Goal: Task Accomplishment & Management: Use online tool/utility

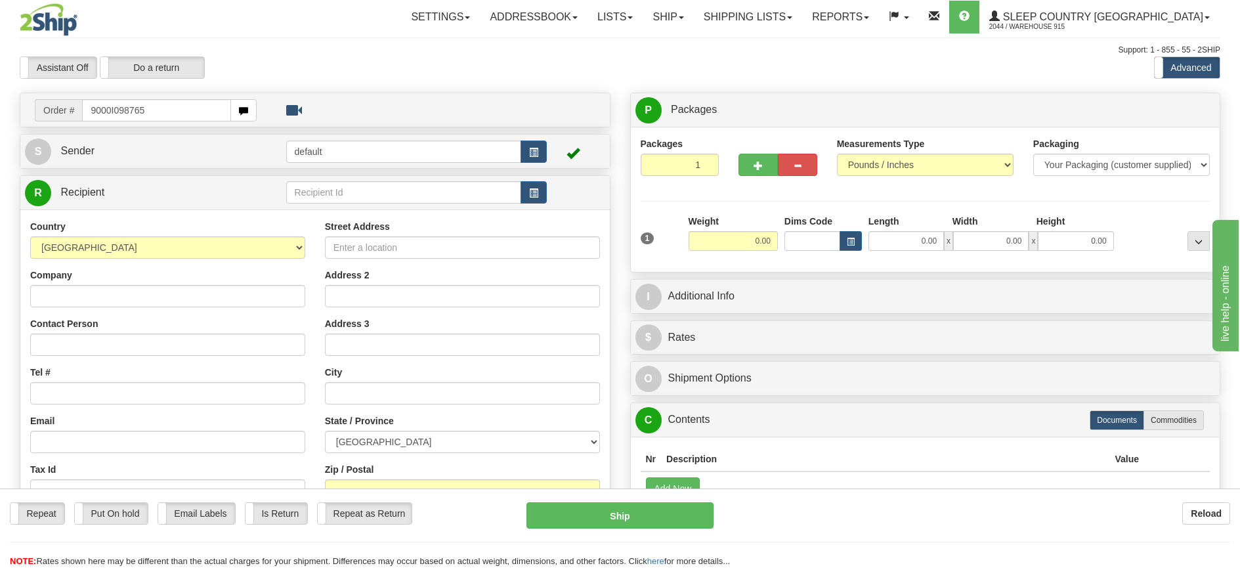
type input "9000I098765"
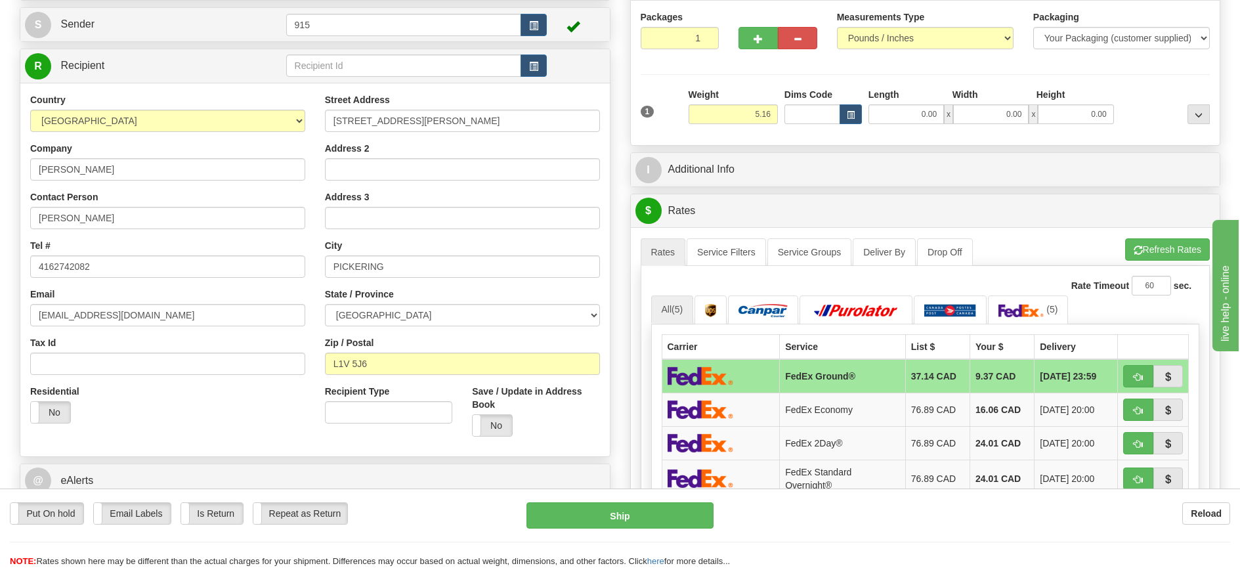
scroll to position [131, 0]
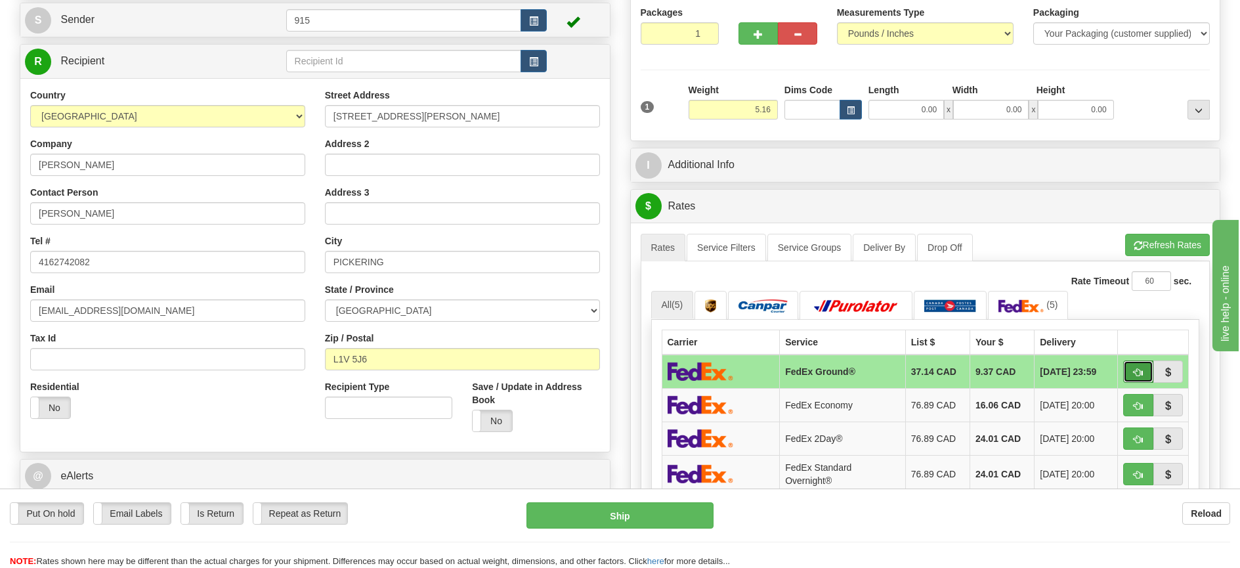
click at [1145, 368] on button "button" at bounding box center [1139, 372] width 30 height 22
type input "92"
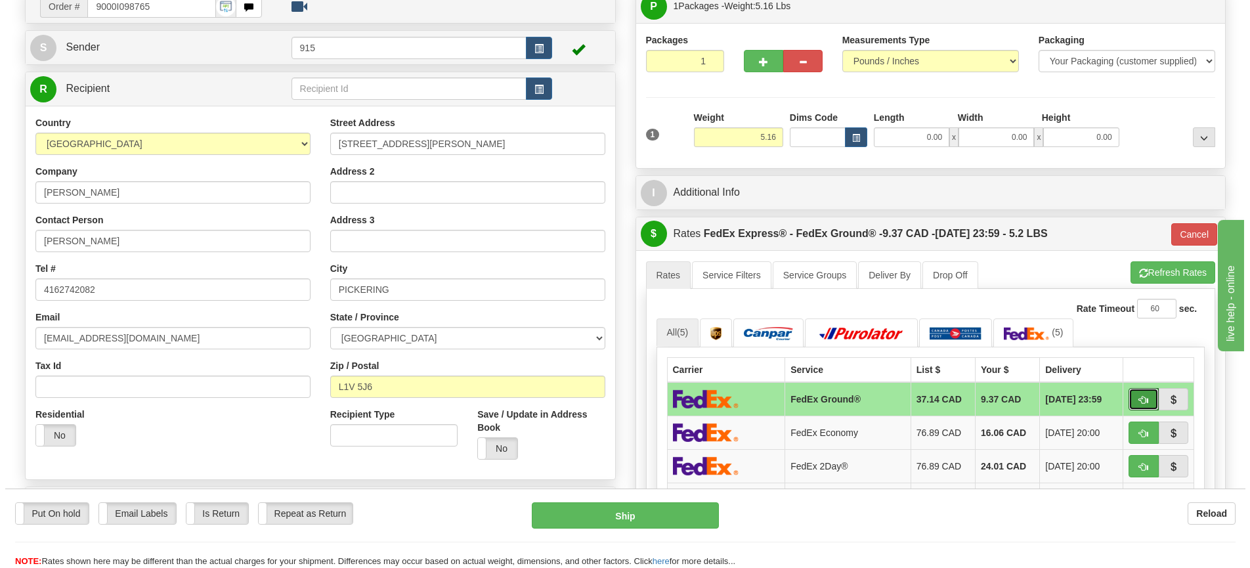
scroll to position [66, 0]
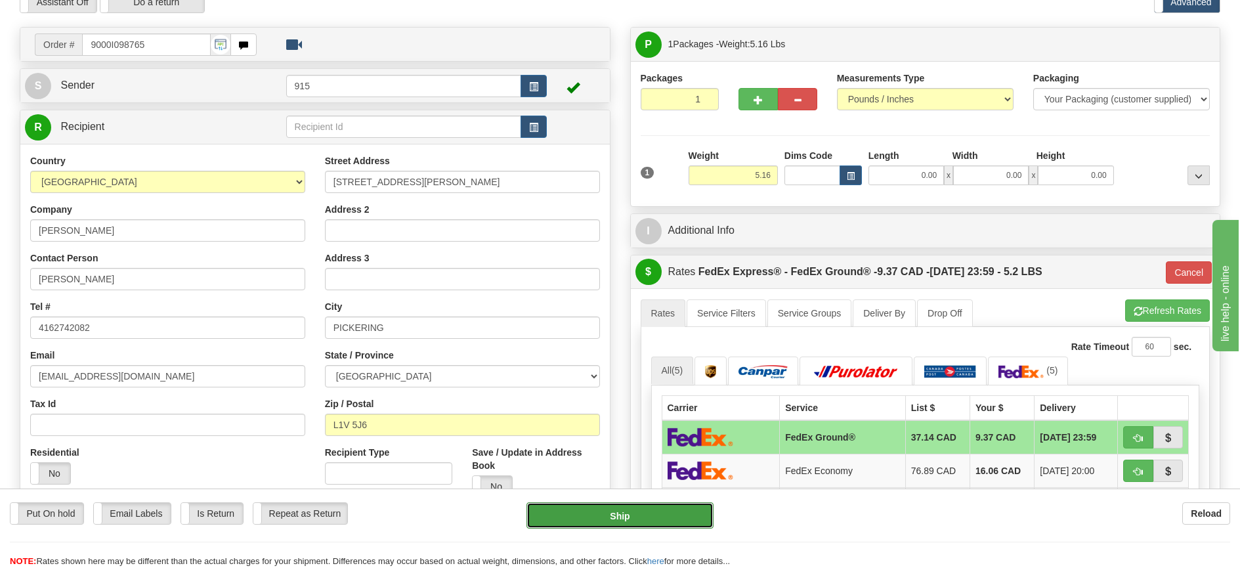
click at [655, 512] on button "Ship" at bounding box center [620, 515] width 187 height 26
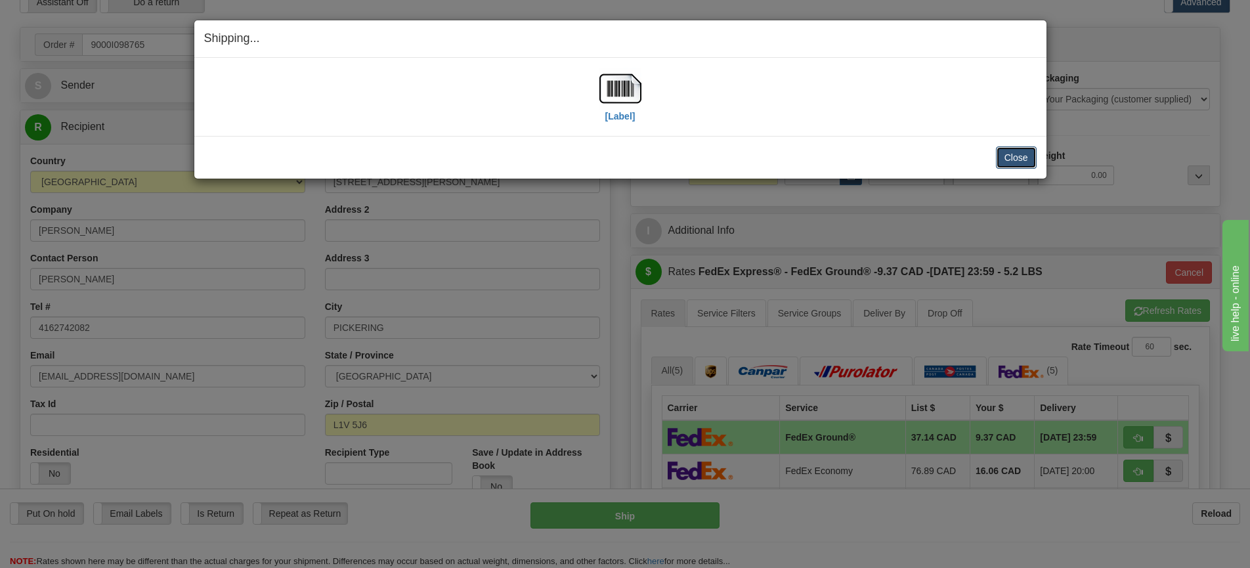
click at [1012, 160] on button "Close" at bounding box center [1016, 157] width 41 height 22
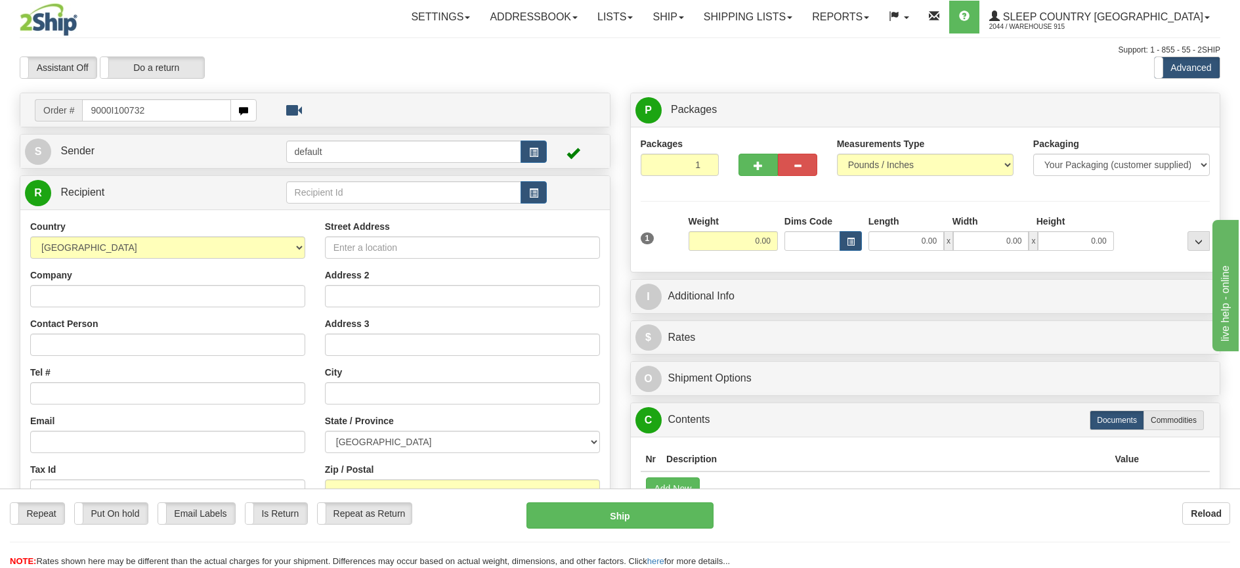
type input "9000I100732"
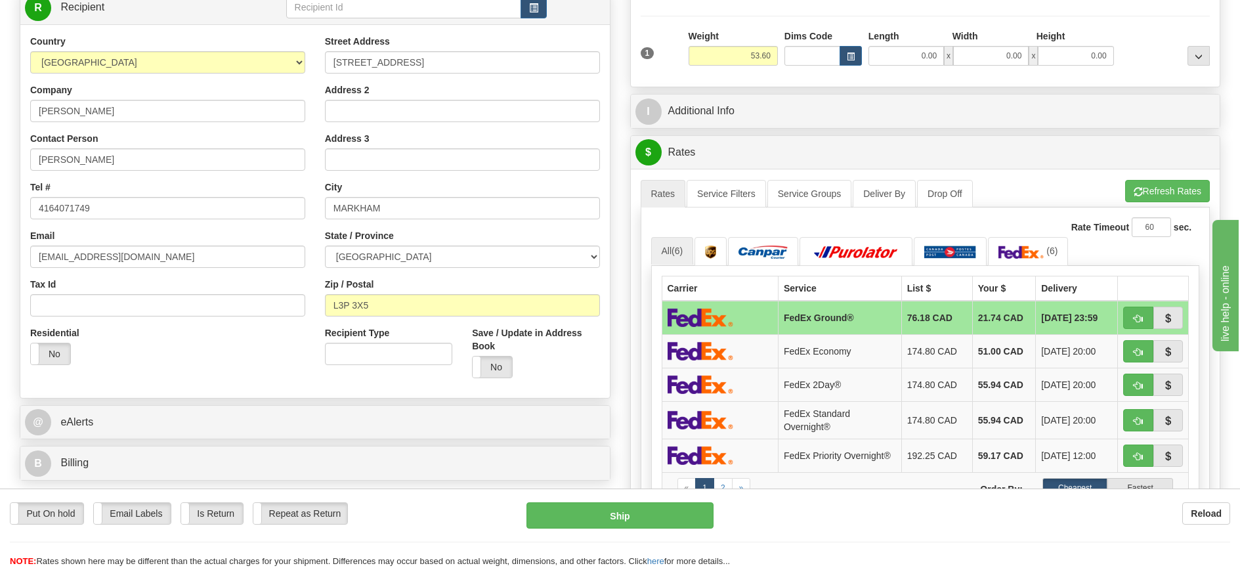
scroll to position [197, 0]
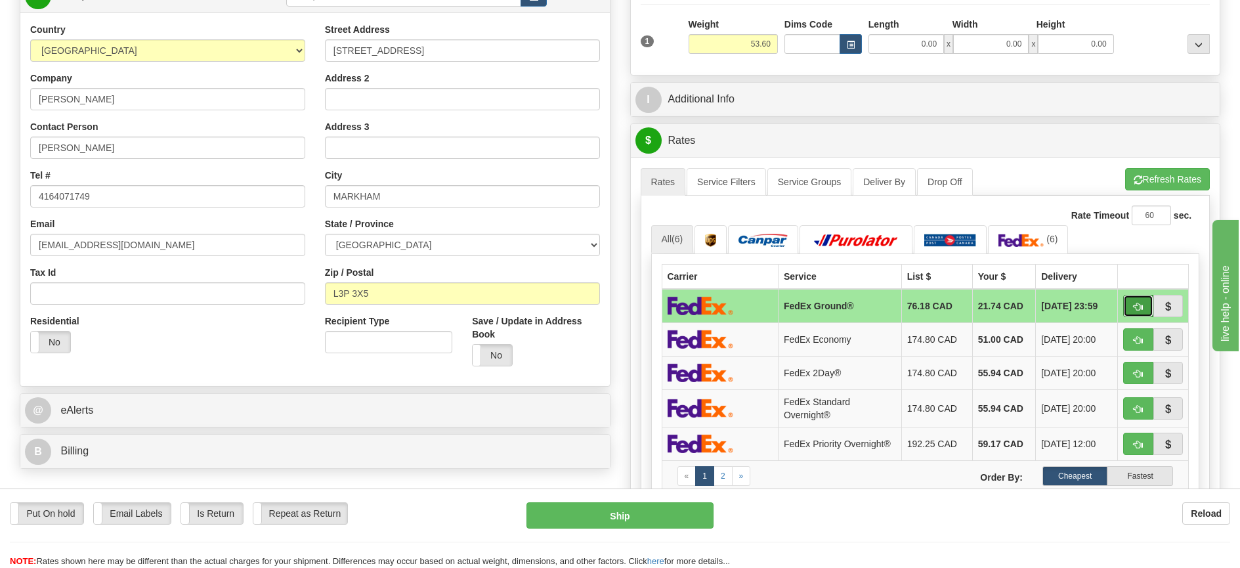
click at [1137, 304] on span "button" at bounding box center [1138, 307] width 9 height 9
type input "92"
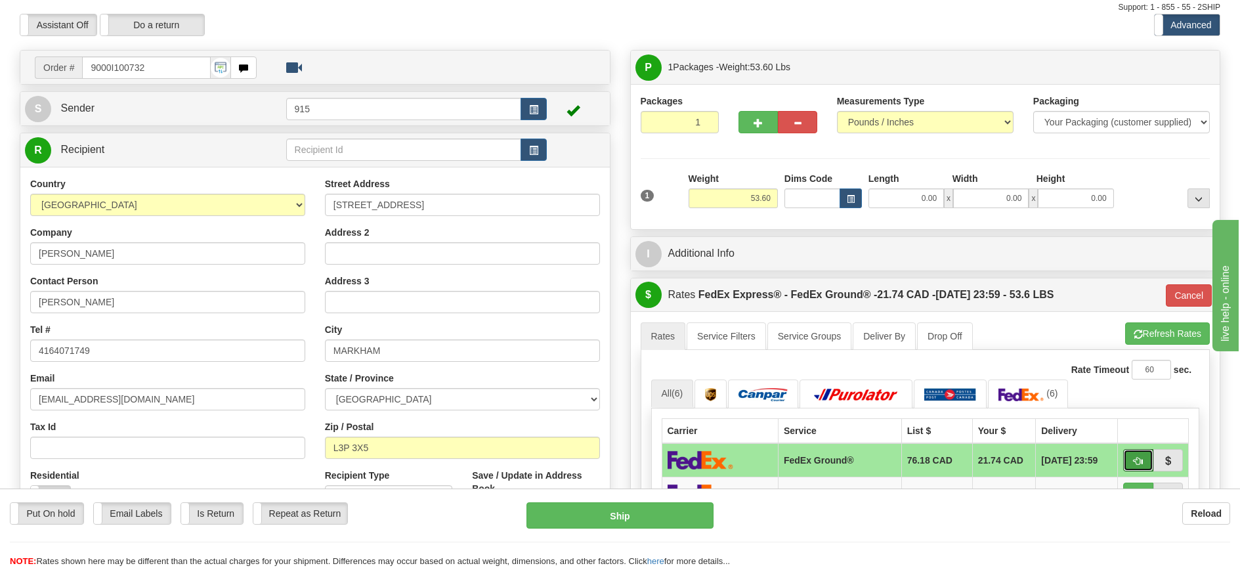
scroll to position [66, 0]
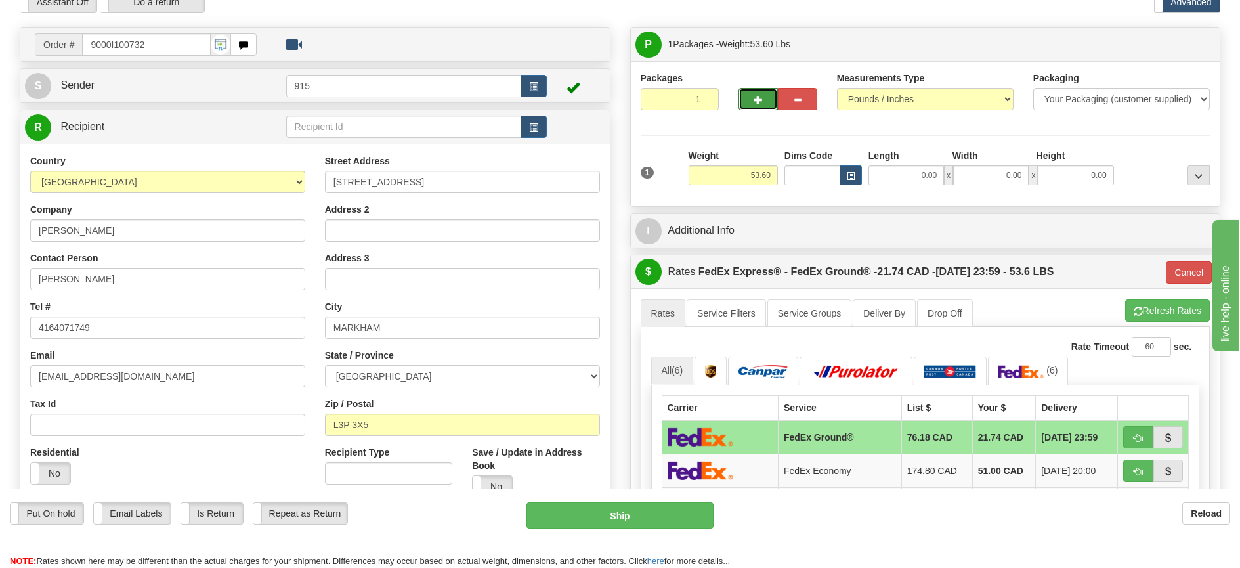
click at [756, 101] on span "button" at bounding box center [758, 100] width 9 height 9
type input "2"
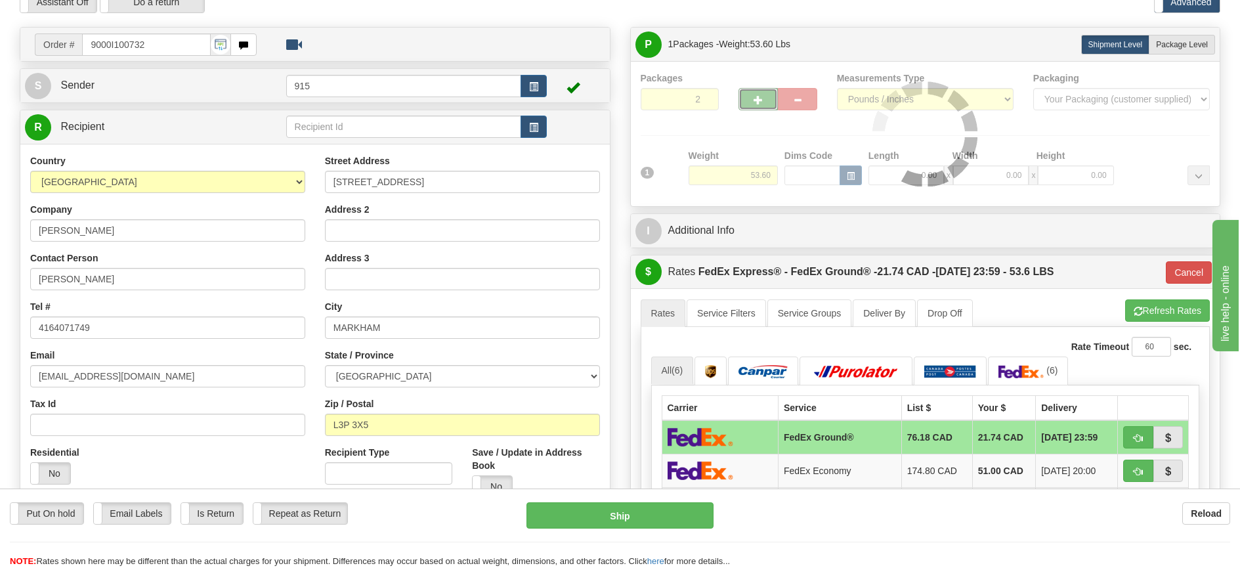
type input "92"
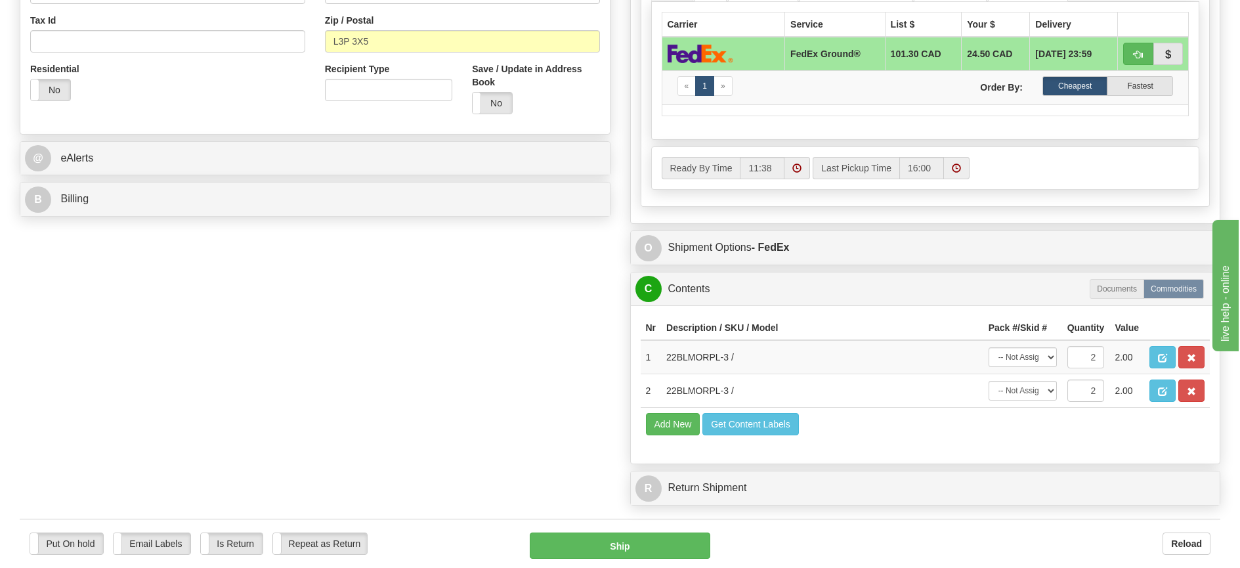
scroll to position [525, 0]
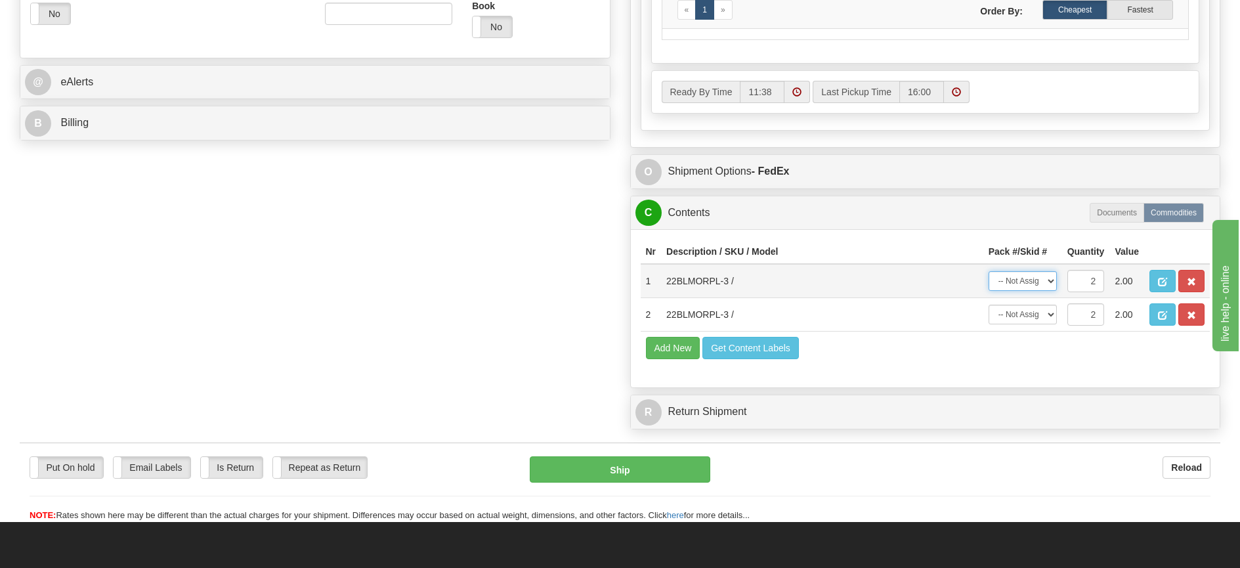
click at [1051, 278] on select "-- Not Assigned -- Package 1 Package 2 Split" at bounding box center [1023, 281] width 68 height 20
select select "0"
click at [989, 271] on select "-- Not Assigned -- Package 1 Package 2 Split" at bounding box center [1023, 281] width 68 height 20
click at [1044, 313] on select "-- Not Assigned -- Package 1 Package 2 Split" at bounding box center [1023, 315] width 68 height 20
select select "1"
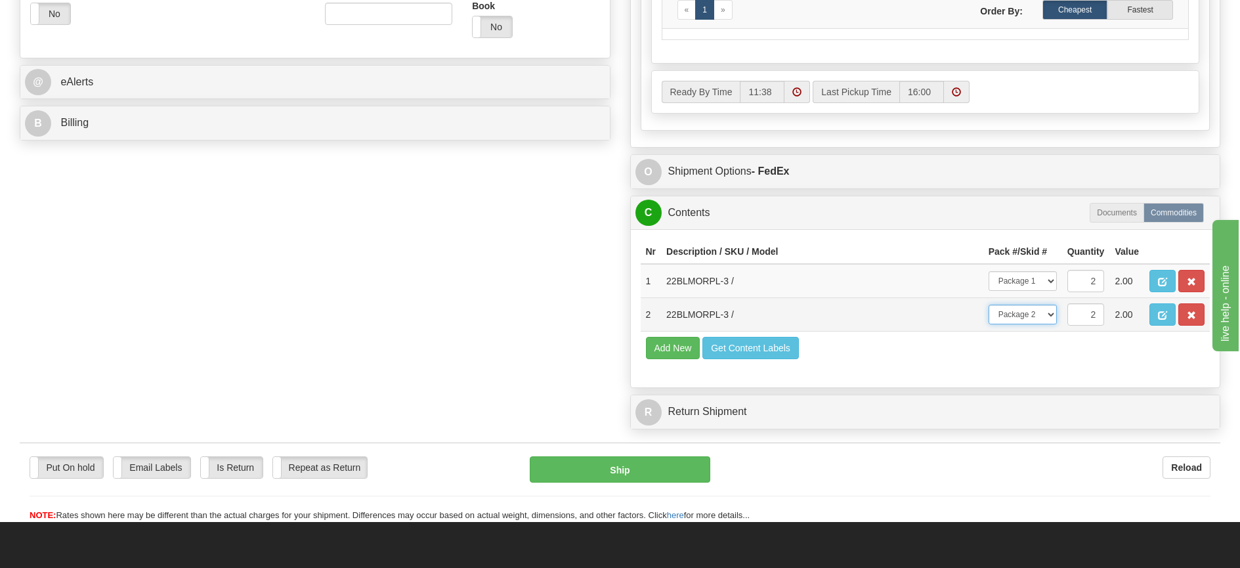
click at [989, 305] on select "-- Not Assigned -- Package 1 Package 2 Split" at bounding box center [1023, 315] width 68 height 20
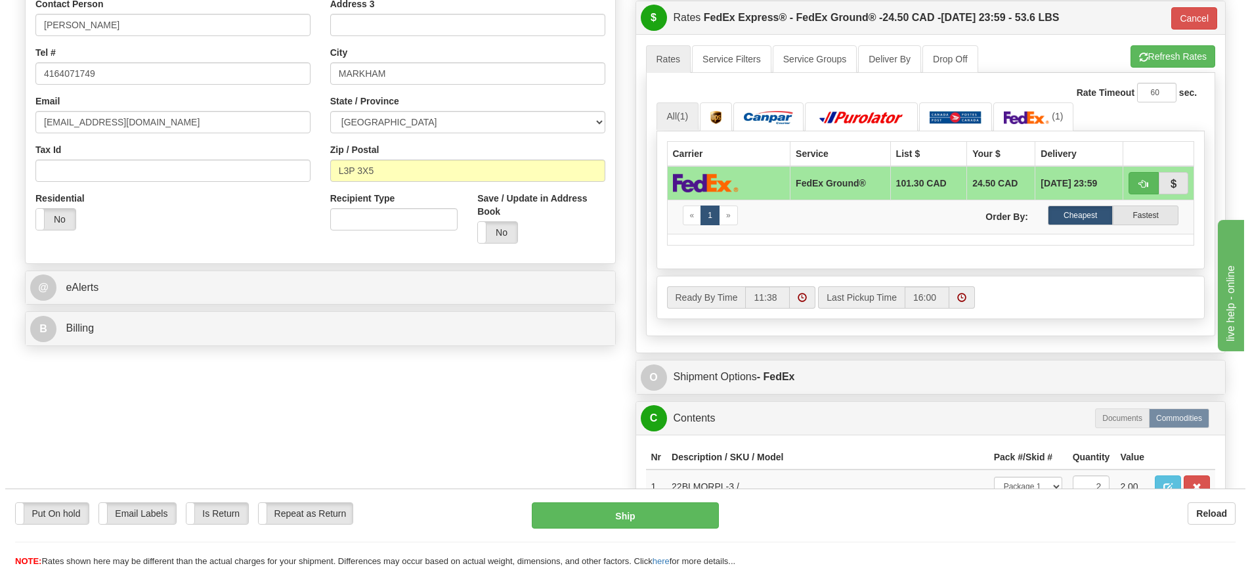
scroll to position [328, 0]
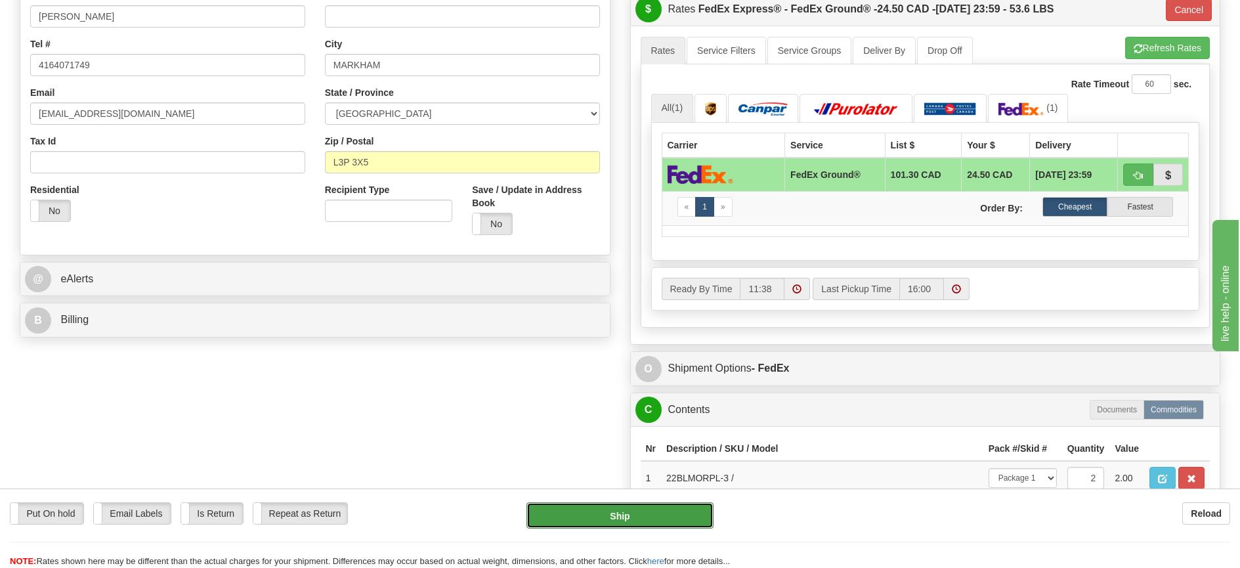
click at [665, 511] on button "Ship" at bounding box center [620, 515] width 187 height 26
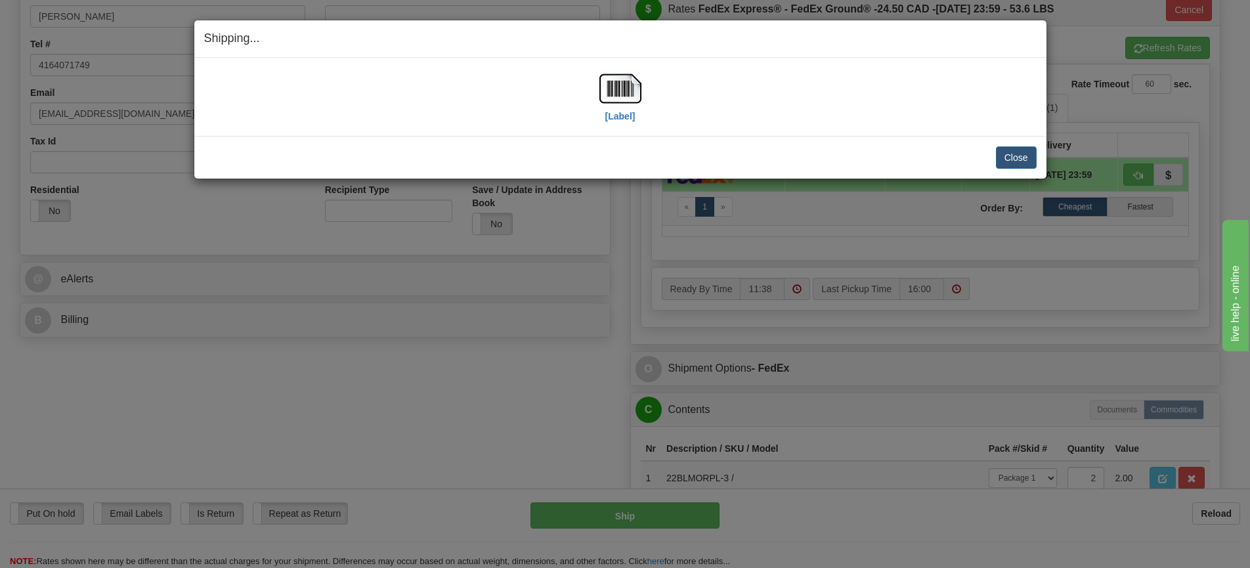
drag, startPoint x: 687, startPoint y: 479, endPoint x: 581, endPoint y: 411, distance: 125.9
click at [582, 412] on div "Shipping... Your SHIPMENT will EXPIRE in [Label] IMPORTANT NOTICE Embassy / Con…" at bounding box center [625, 284] width 1250 height 568
click at [1018, 163] on button "Close" at bounding box center [1016, 157] width 41 height 22
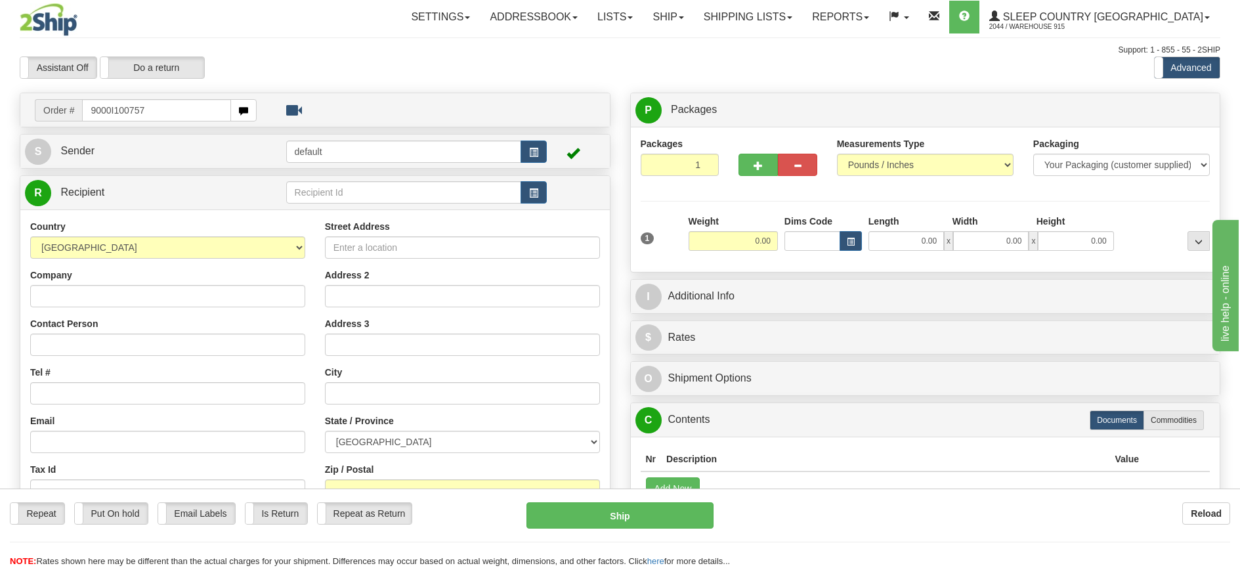
type input "9000I100757"
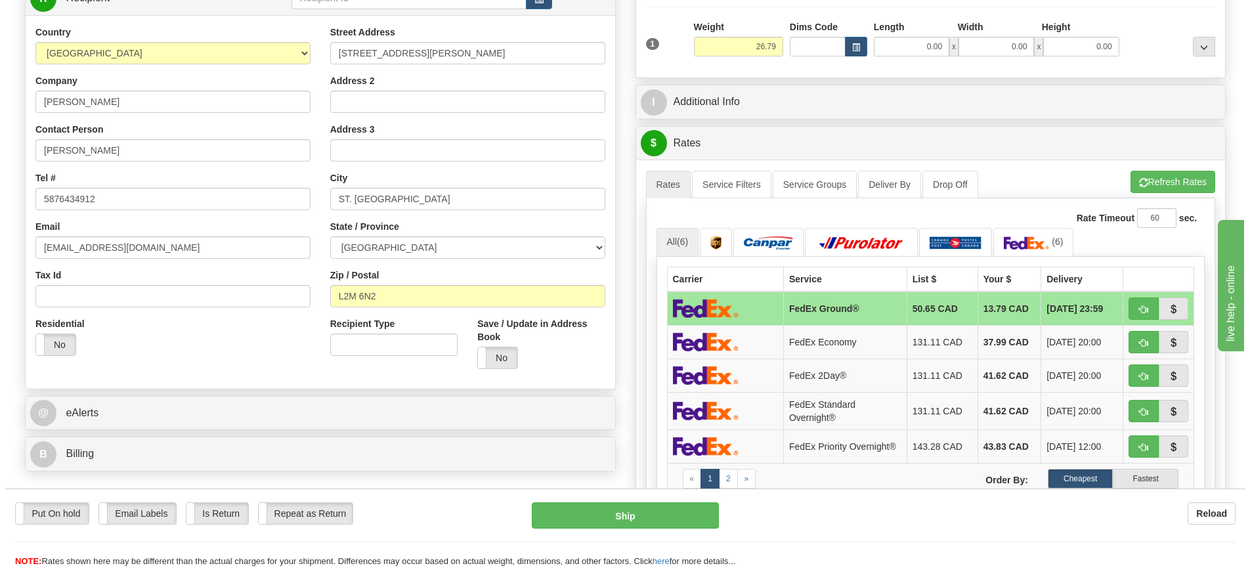
scroll to position [197, 0]
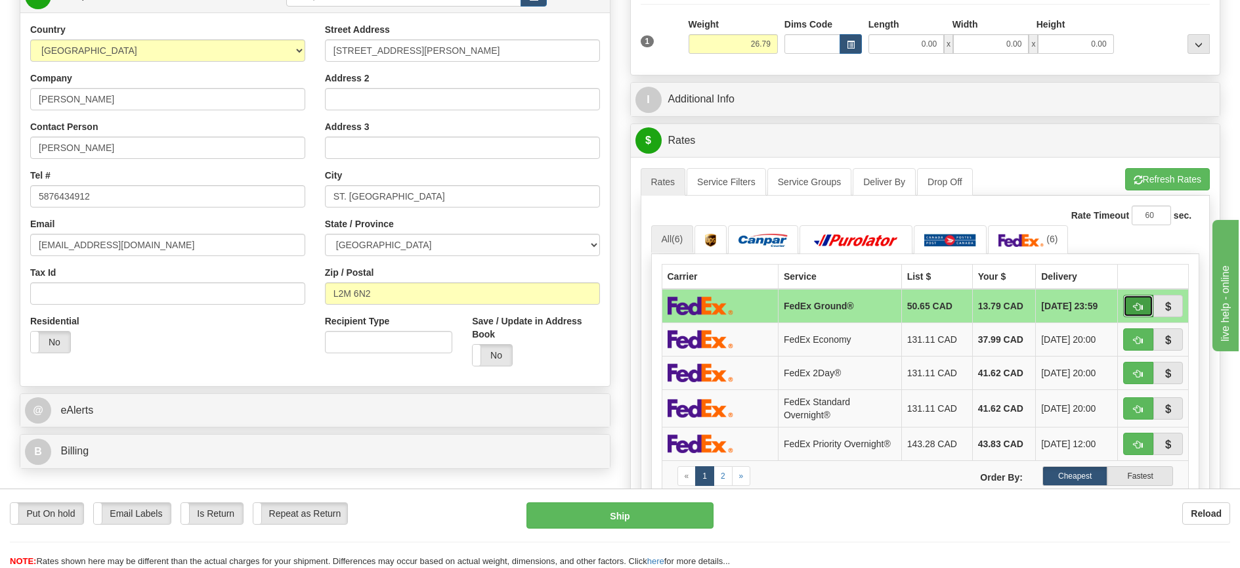
click at [1133, 313] on button "button" at bounding box center [1139, 306] width 30 height 22
type input "92"
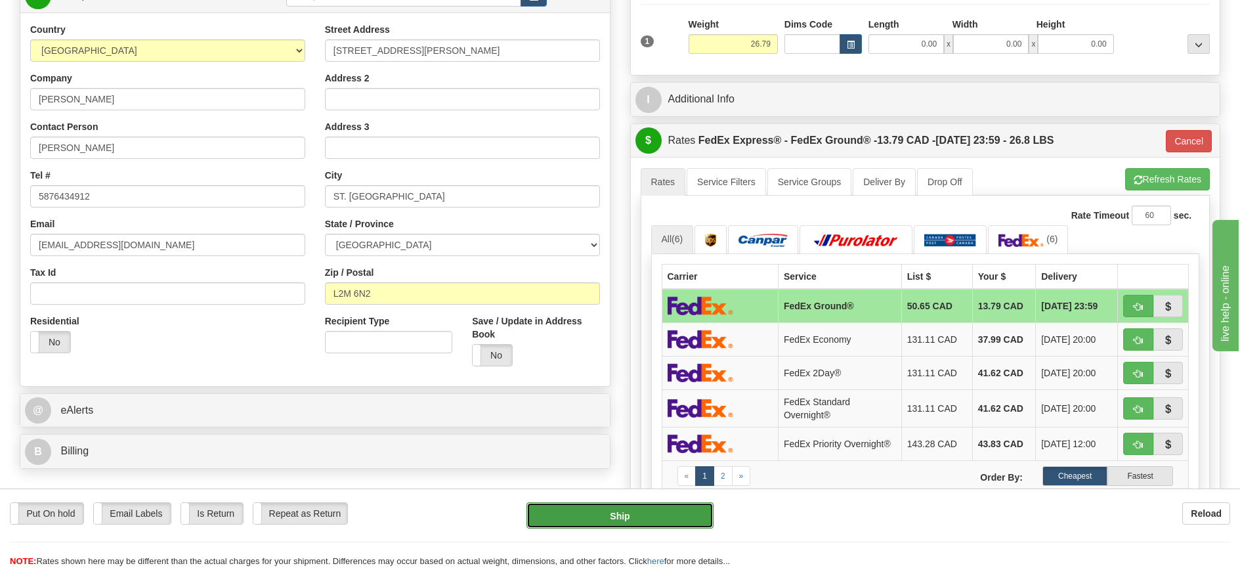
click at [688, 519] on button "Ship" at bounding box center [620, 515] width 187 height 26
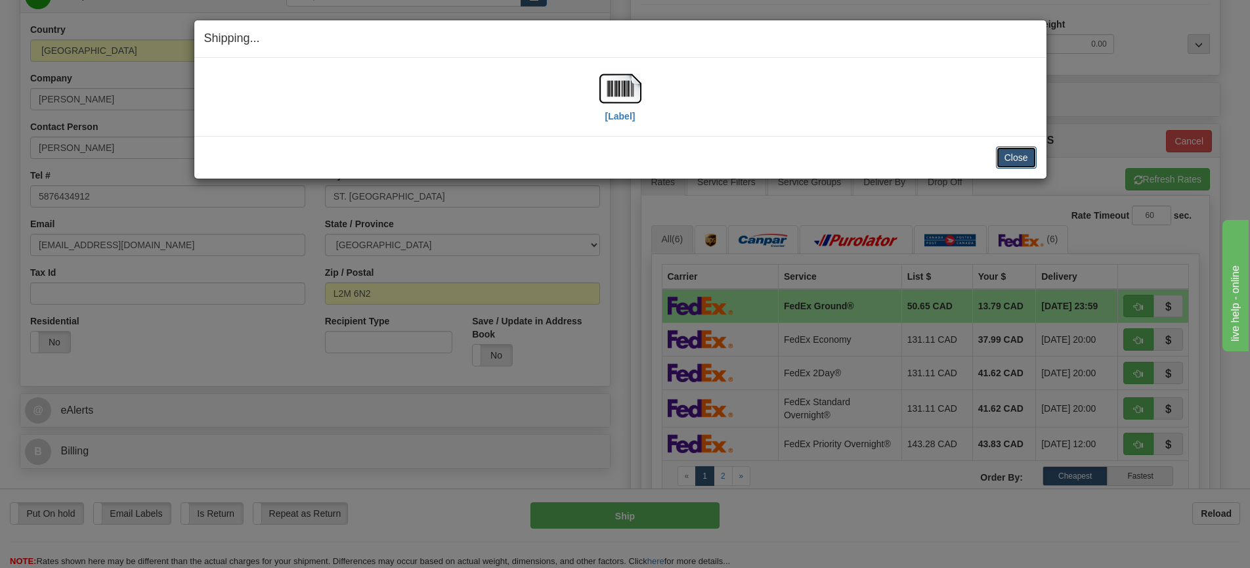
click at [1026, 155] on button "Close" at bounding box center [1016, 157] width 41 height 22
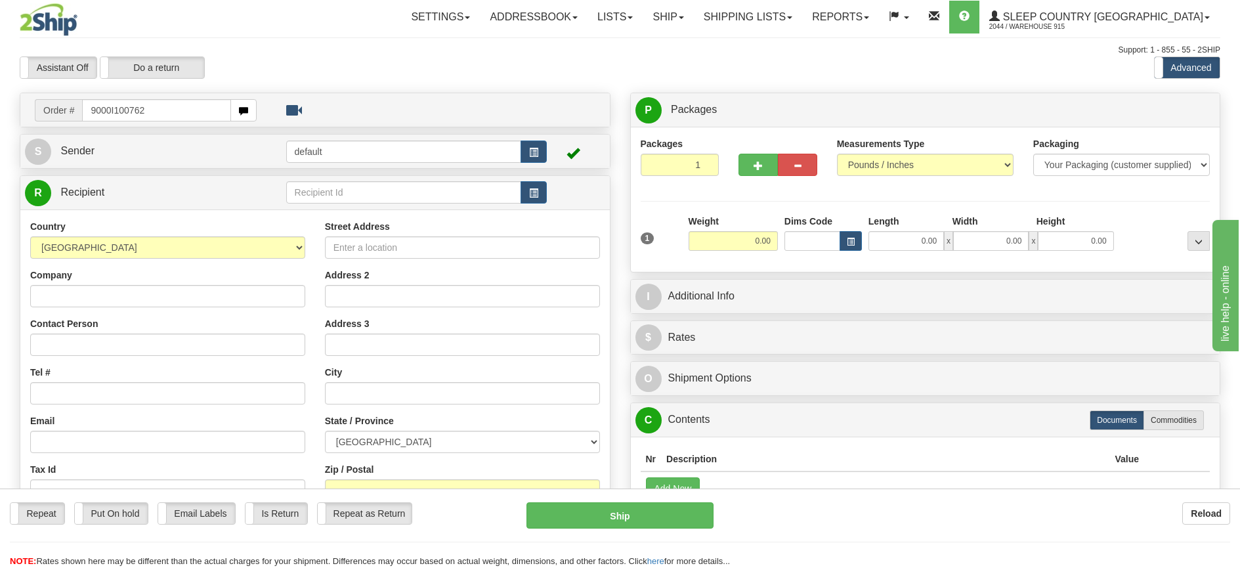
type input "9000I100762"
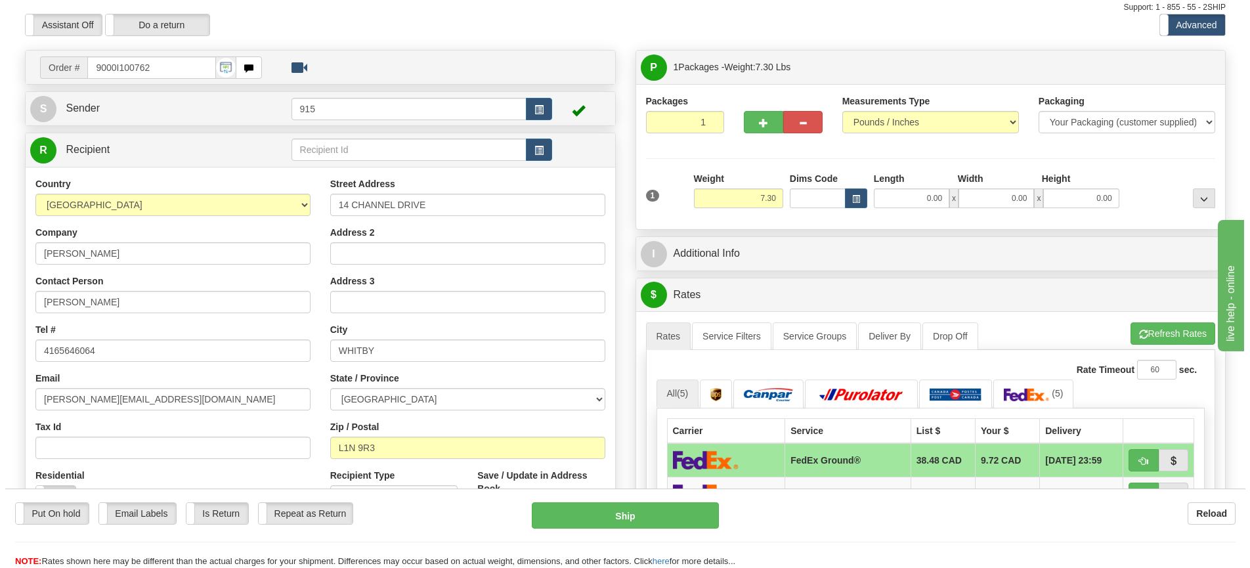
scroll to position [131, 0]
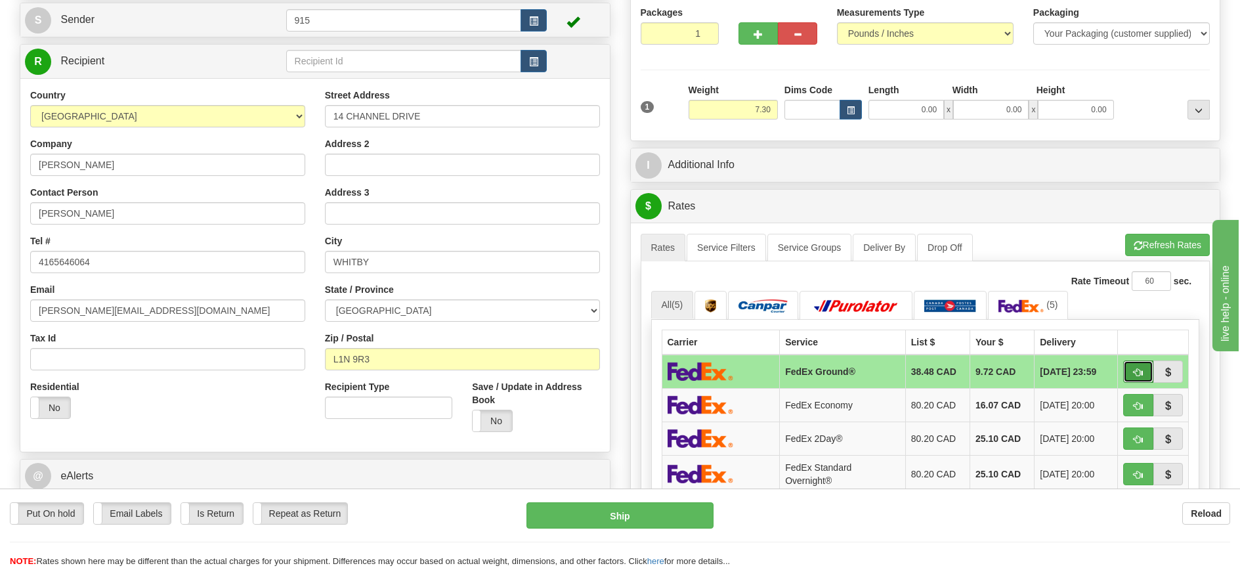
click at [1133, 372] on button "button" at bounding box center [1139, 372] width 30 height 22
type input "92"
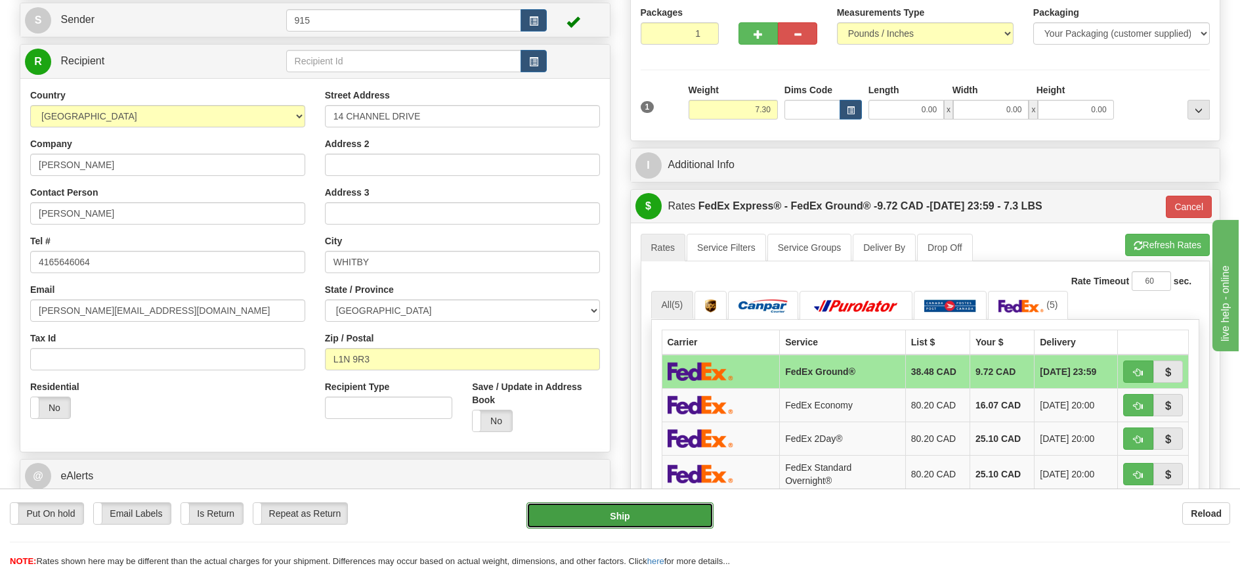
click at [571, 521] on button "Ship" at bounding box center [620, 515] width 187 height 26
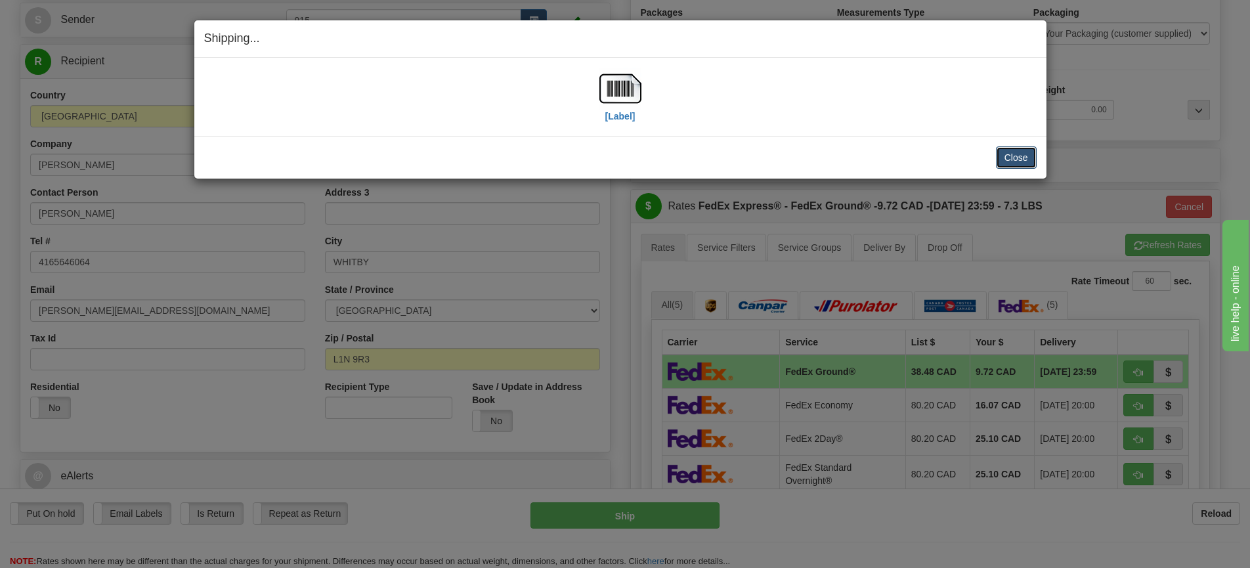
click at [1017, 152] on button "Close" at bounding box center [1016, 157] width 41 height 22
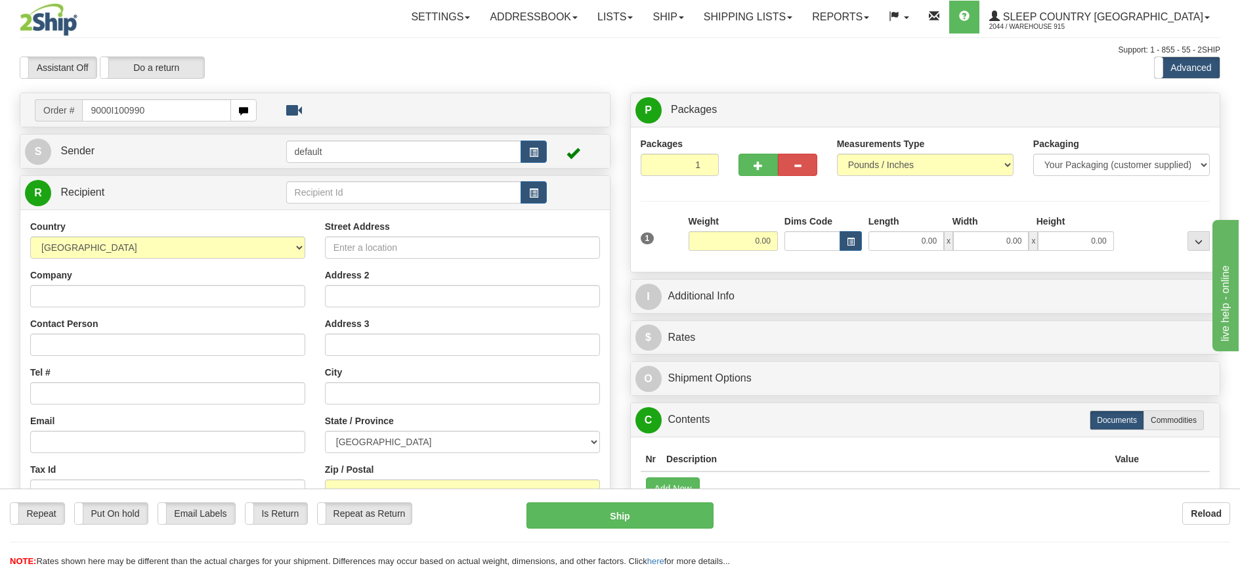
type input "9000I100990"
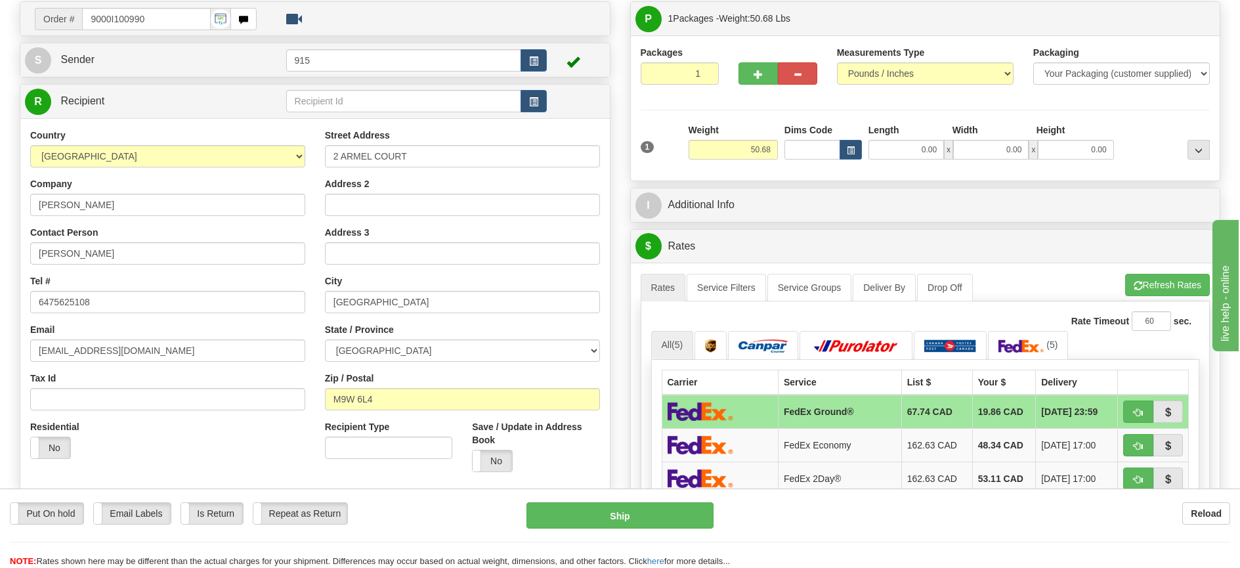
scroll to position [131, 0]
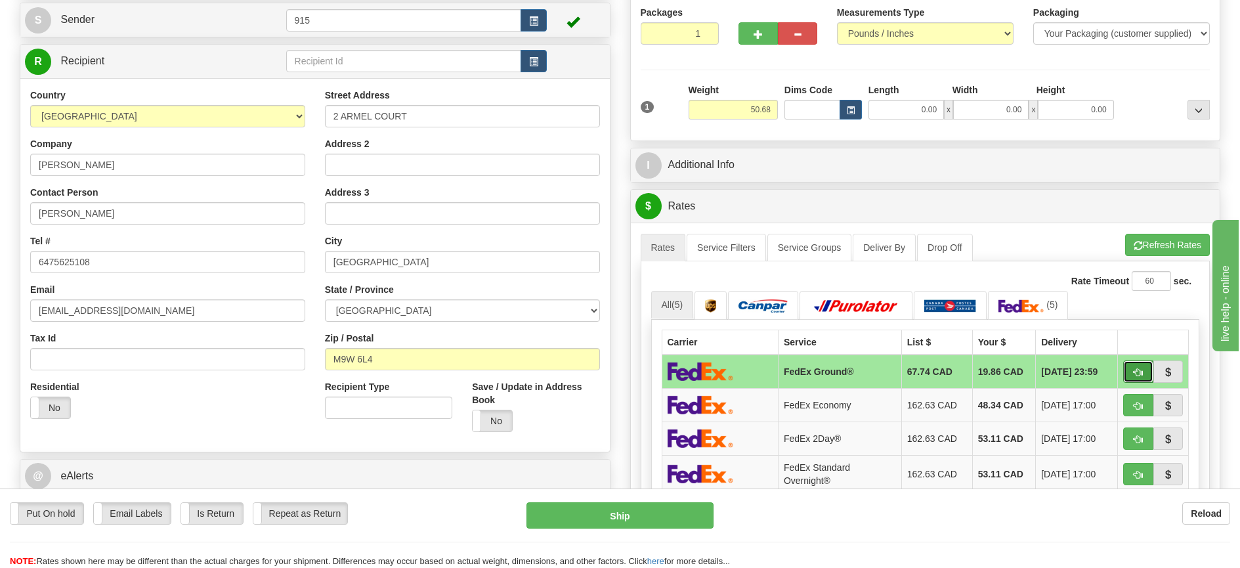
click at [1130, 374] on button "button" at bounding box center [1139, 372] width 30 height 22
type input "92"
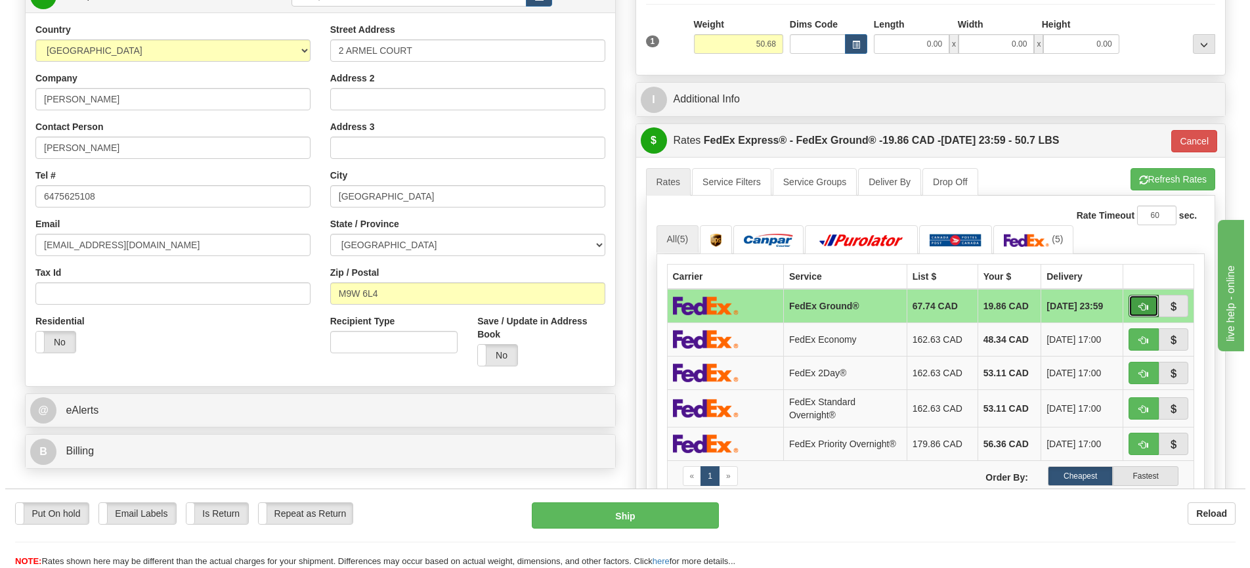
scroll to position [263, 0]
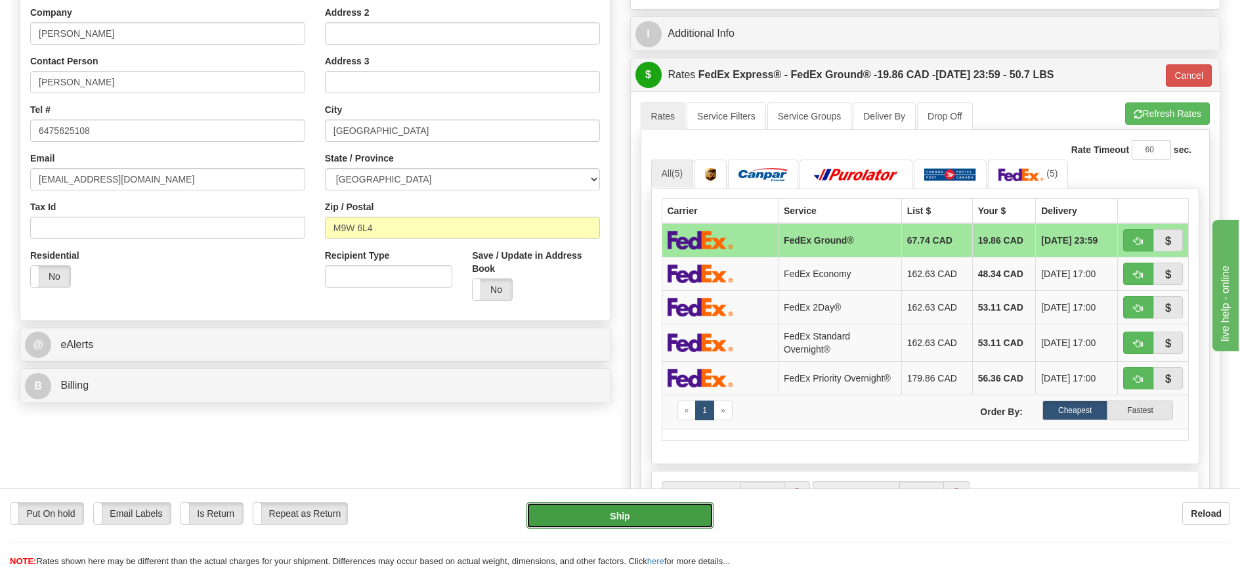
click at [621, 509] on button "Ship" at bounding box center [620, 515] width 187 height 26
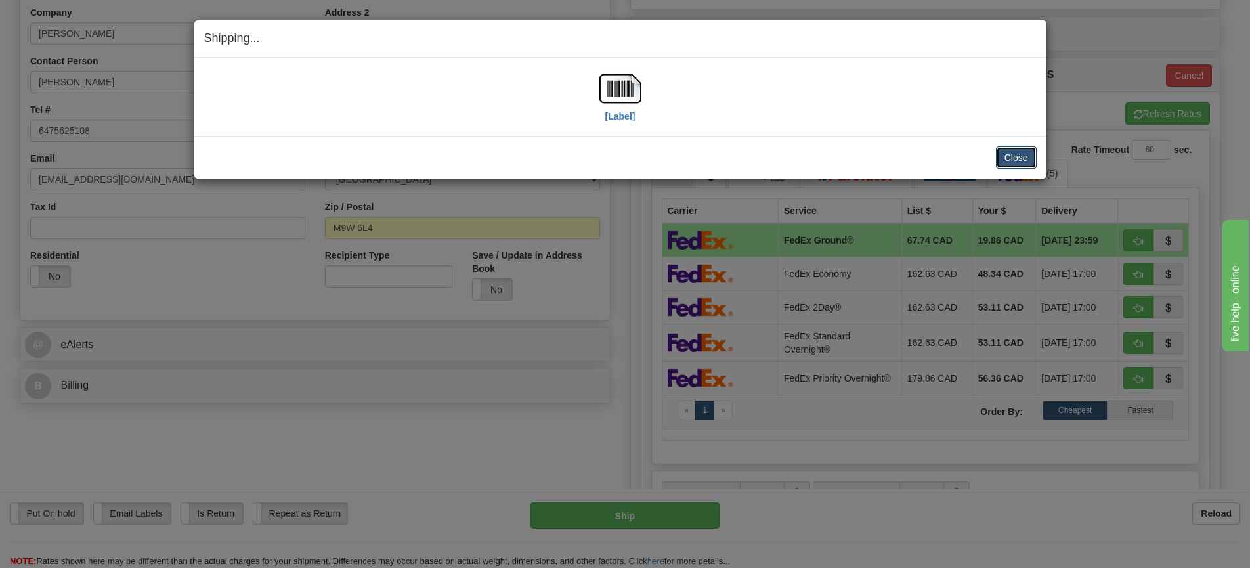
click at [1012, 164] on button "Close" at bounding box center [1016, 157] width 41 height 22
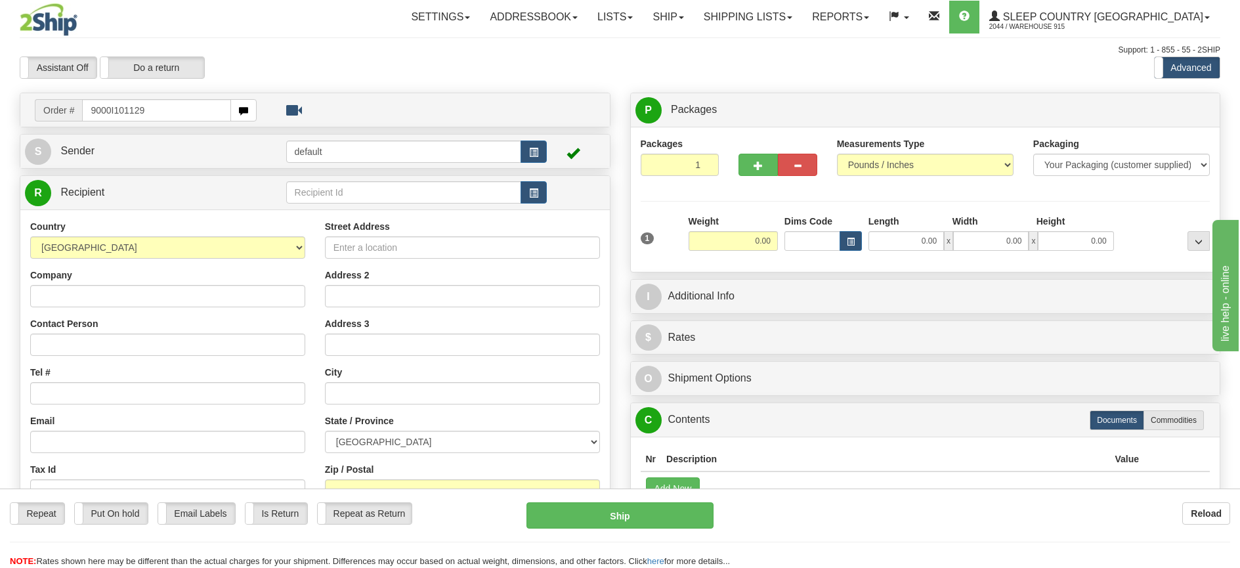
type input "9000I101129"
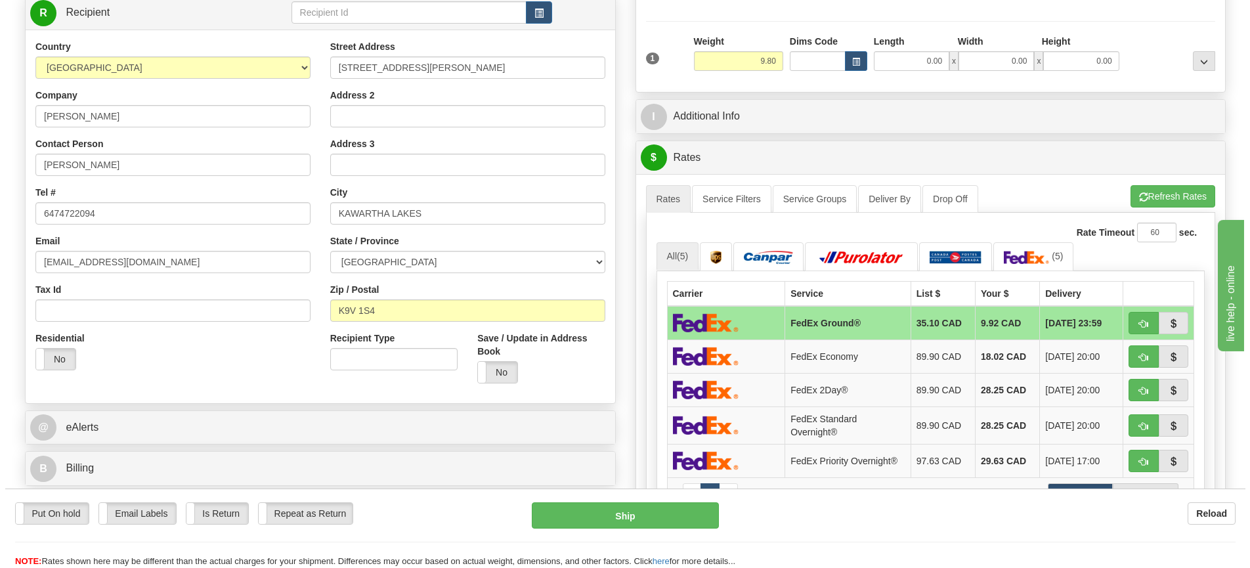
scroll to position [197, 0]
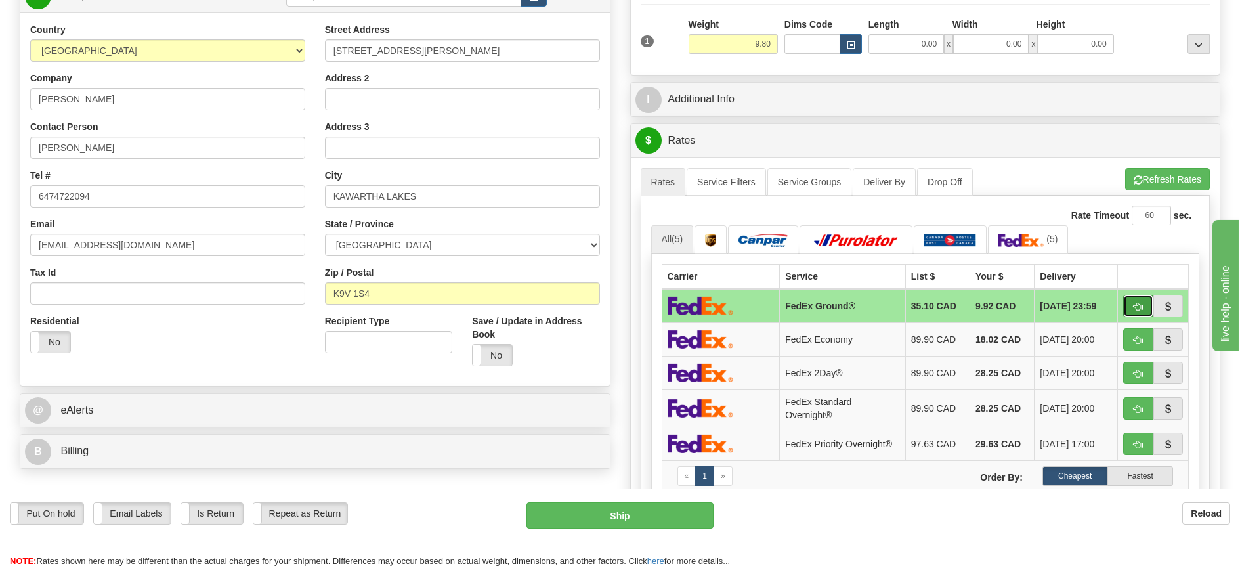
click at [1132, 303] on button "button" at bounding box center [1139, 306] width 30 height 22
type input "92"
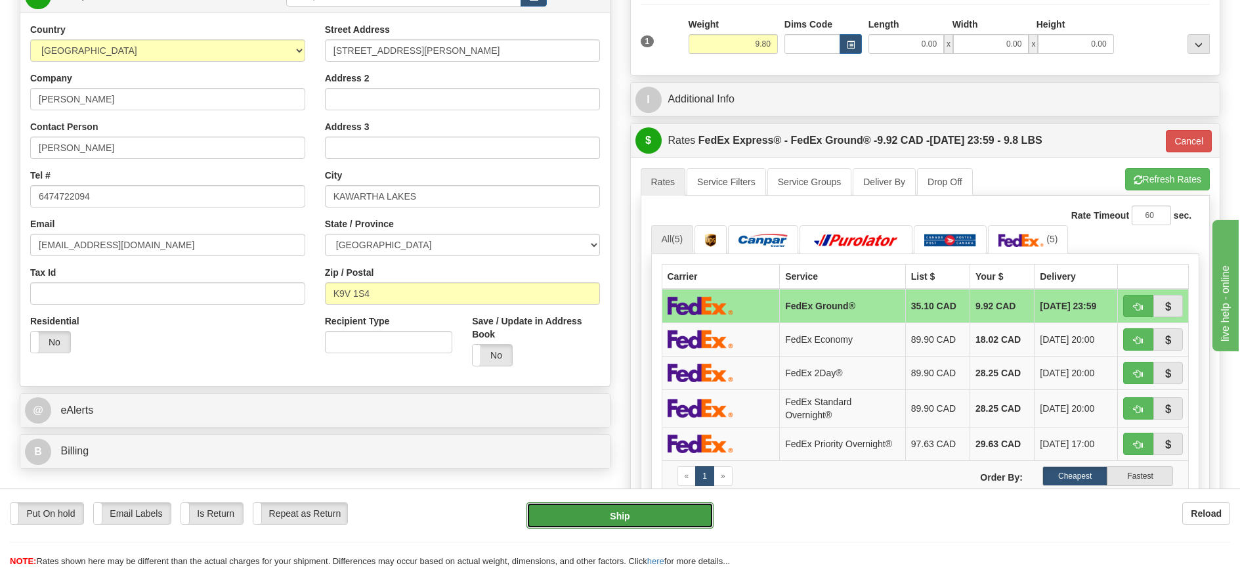
click at [676, 510] on button "Ship" at bounding box center [620, 515] width 187 height 26
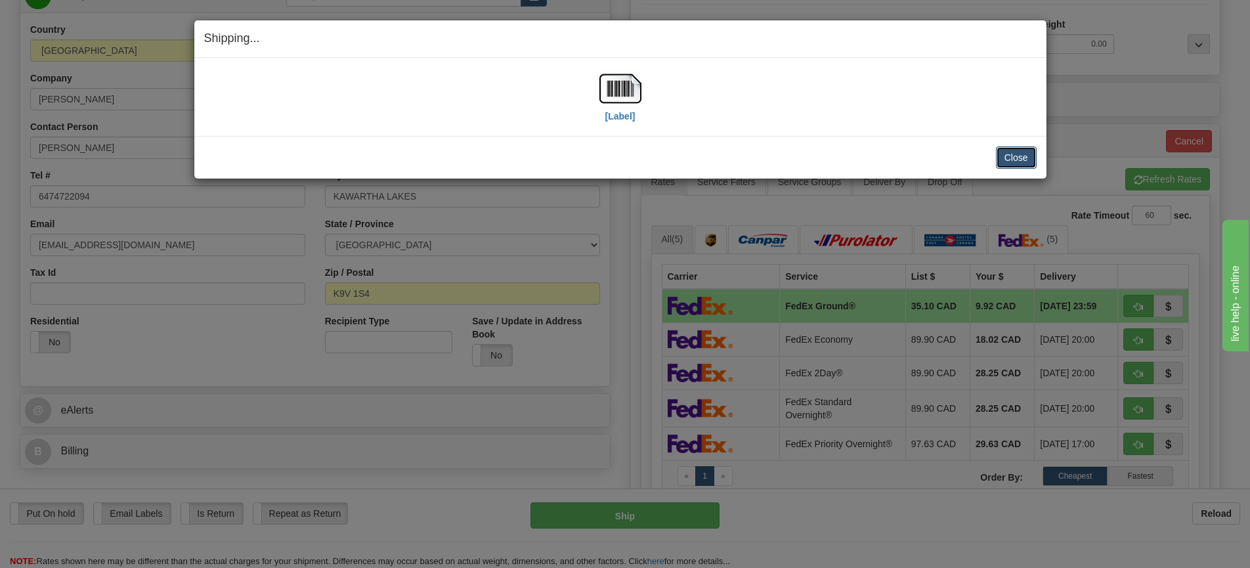
click at [1011, 158] on button "Close" at bounding box center [1016, 157] width 41 height 22
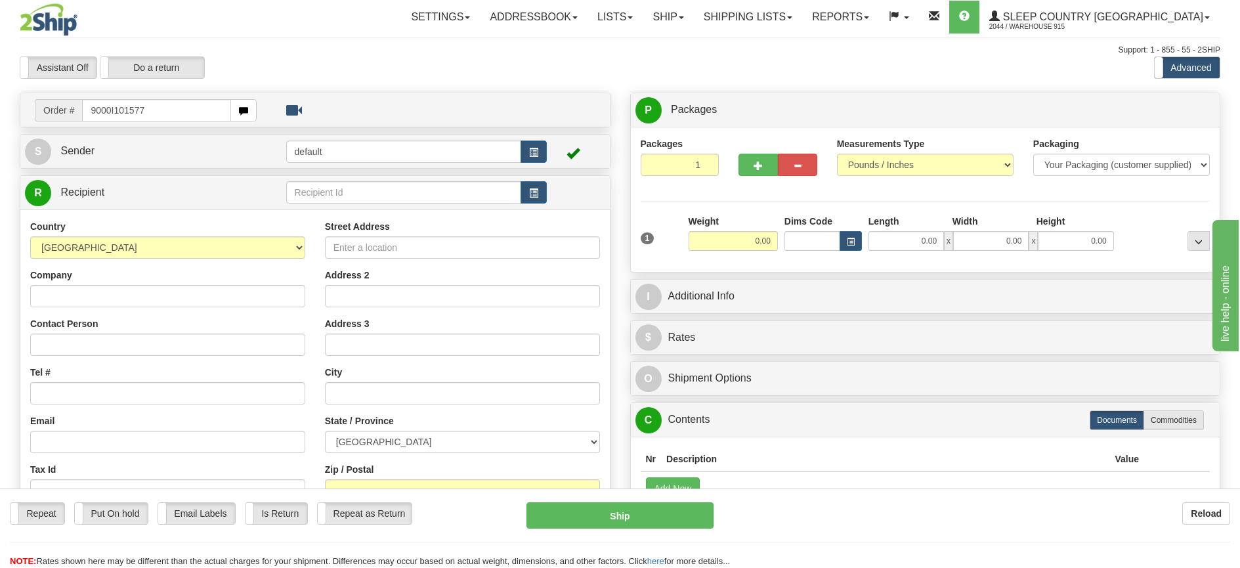
type input "9000I101577"
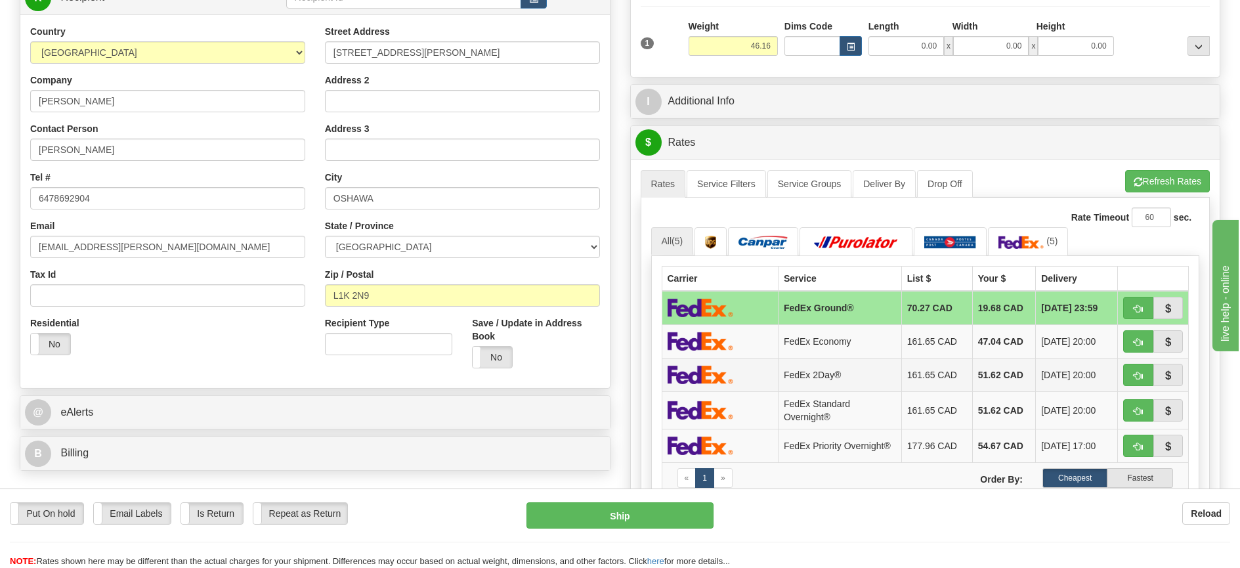
scroll to position [197, 0]
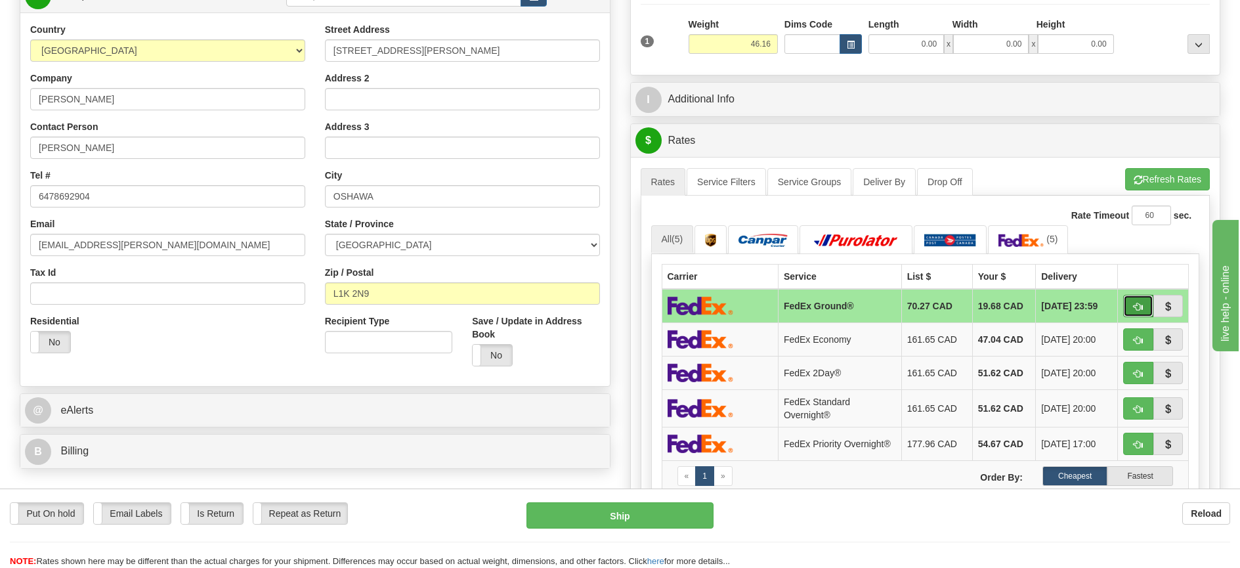
click at [1136, 313] on button "button" at bounding box center [1139, 306] width 30 height 22
type input "92"
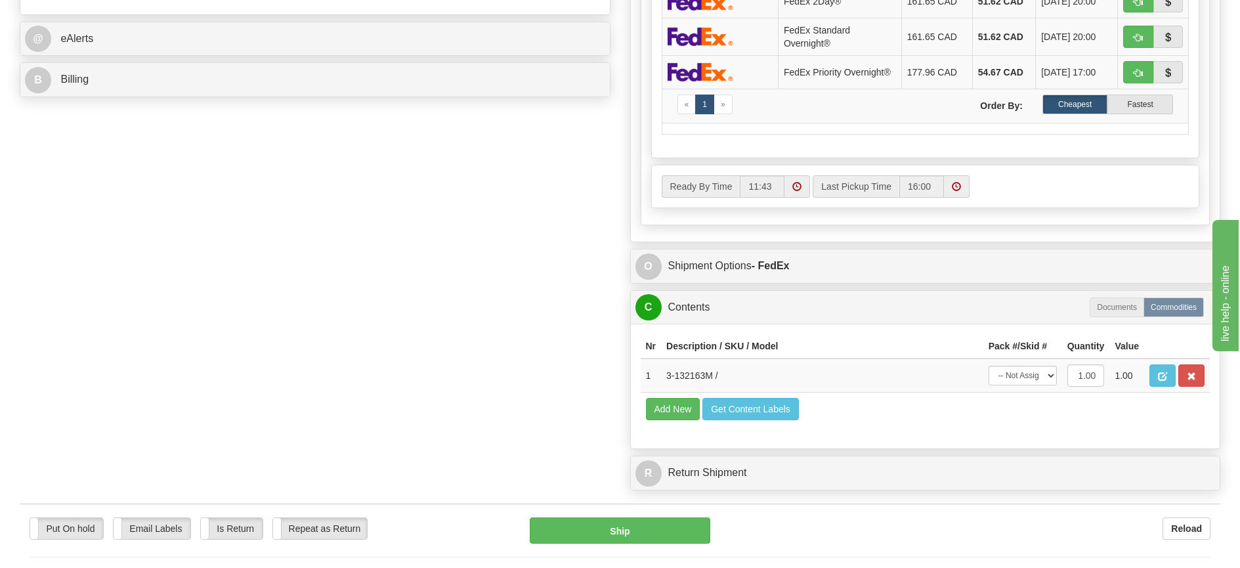
scroll to position [591, 0]
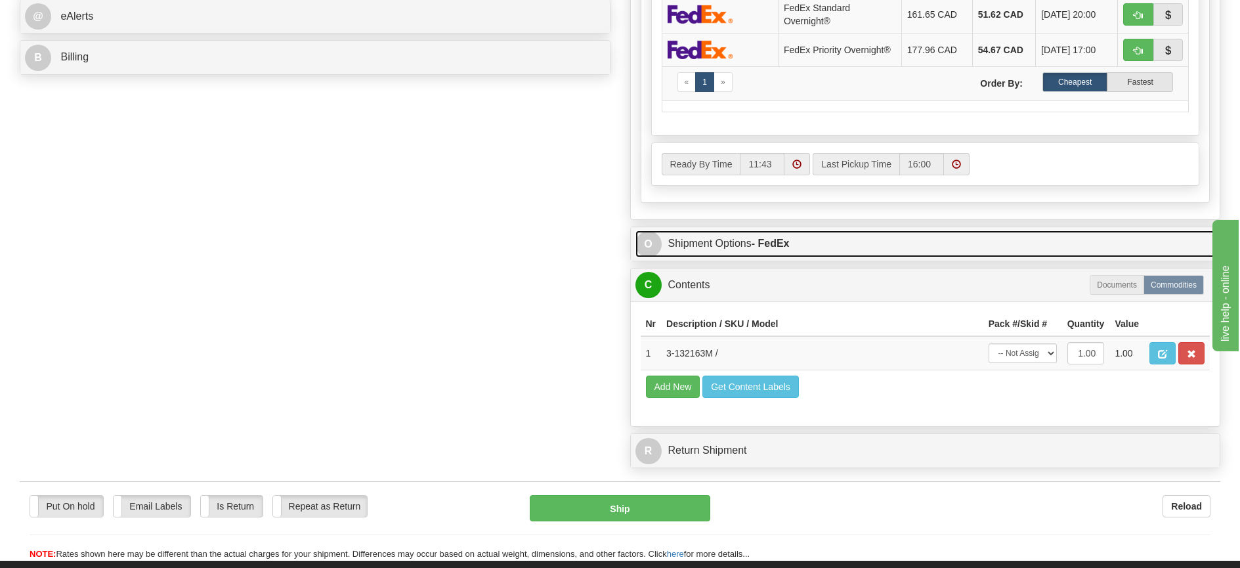
click at [776, 254] on link "O Shipment Options - FedEx" at bounding box center [926, 243] width 580 height 27
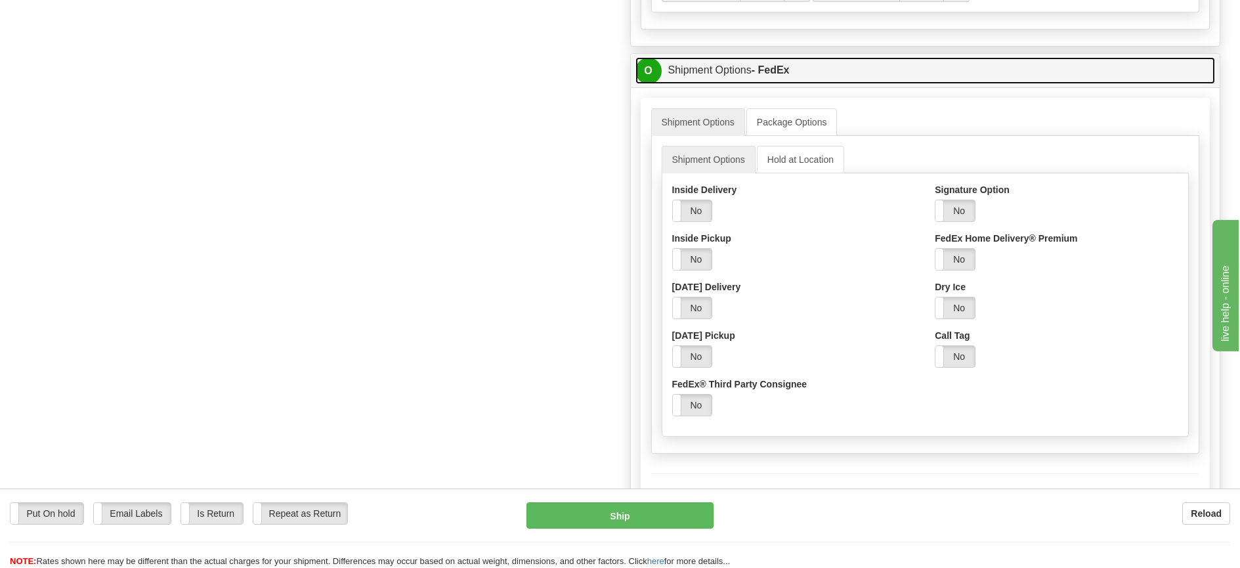
scroll to position [788, 0]
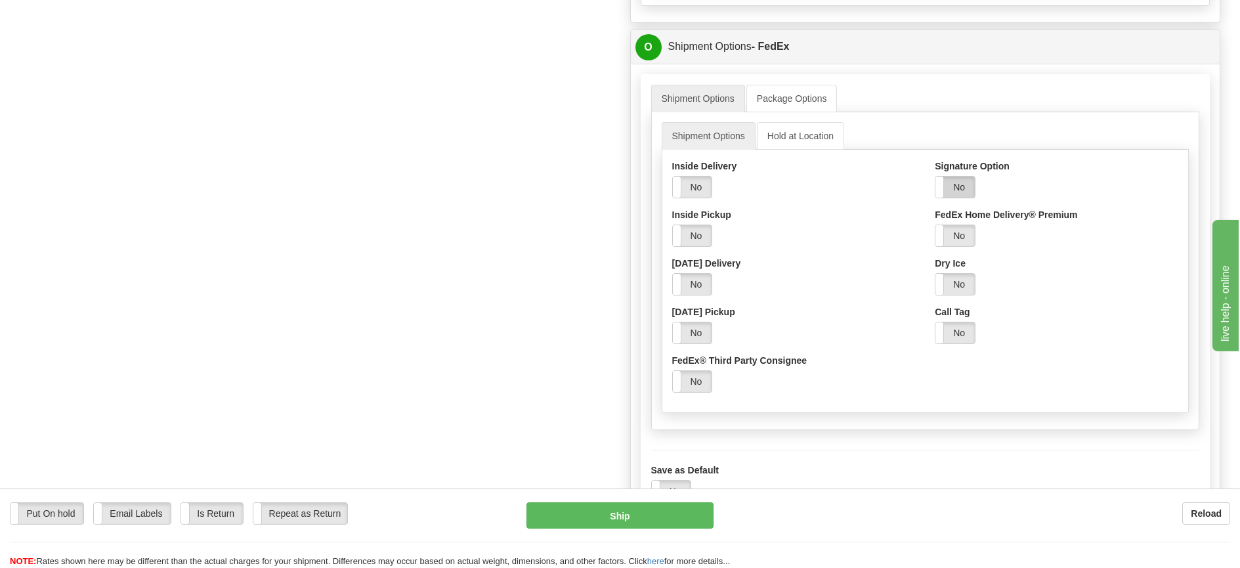
click at [954, 194] on label "No" at bounding box center [955, 187] width 39 height 21
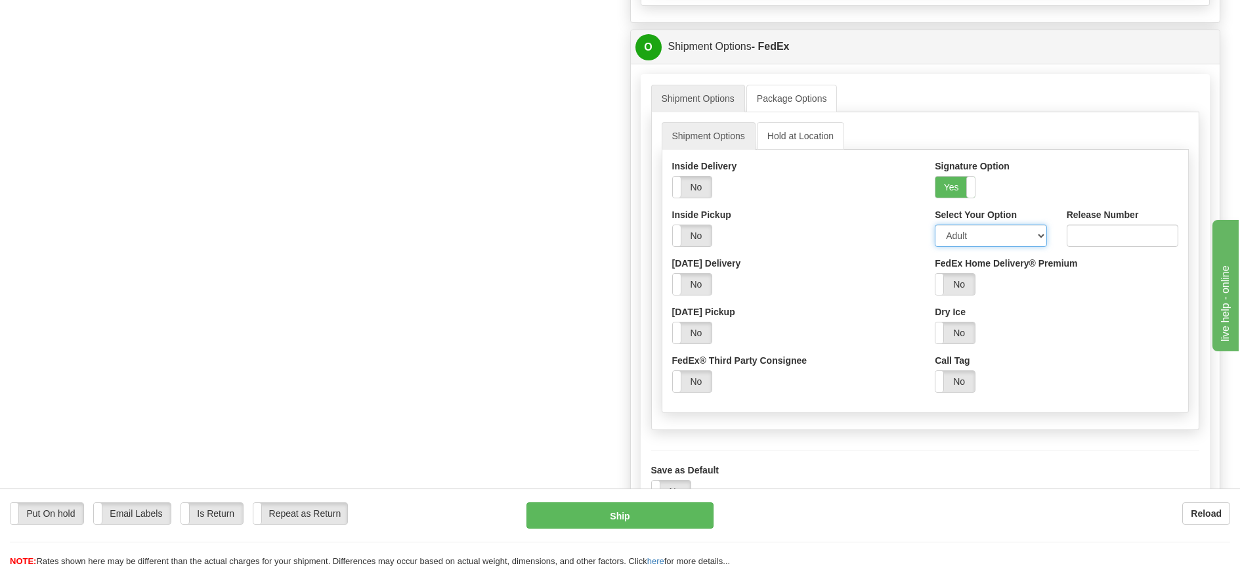
click at [963, 238] on select "Adult Direct Indirect No Signature Required Service Default" at bounding box center [991, 236] width 112 height 22
select select "2"
click at [935, 228] on select "Adult Direct Indirect No Signature Required Service Default" at bounding box center [991, 236] width 112 height 22
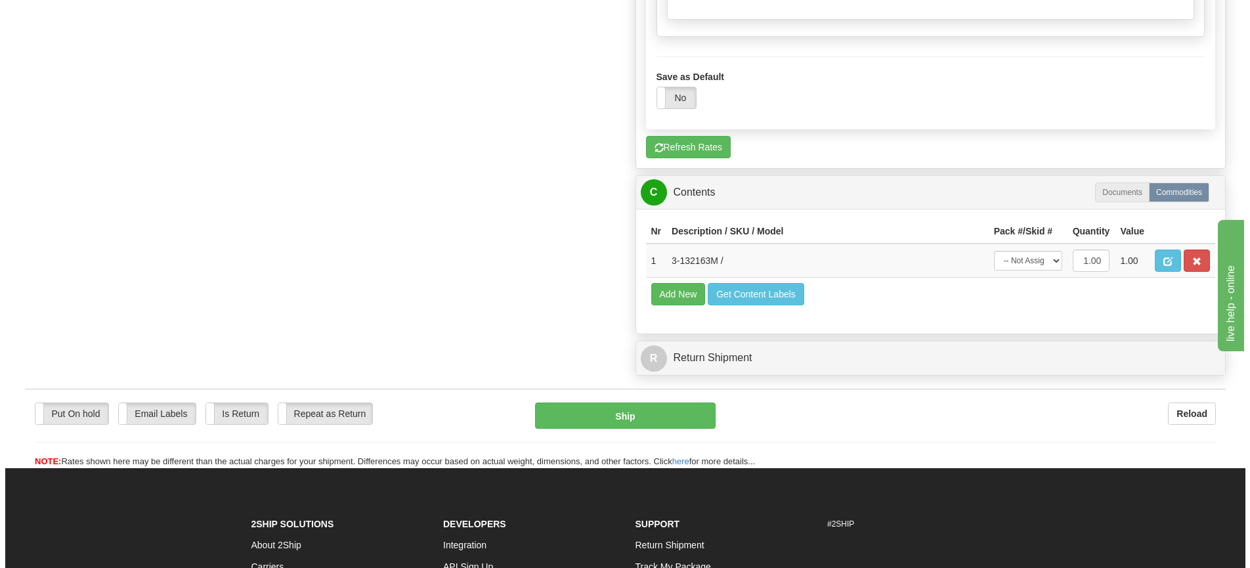
scroll to position [1182, 0]
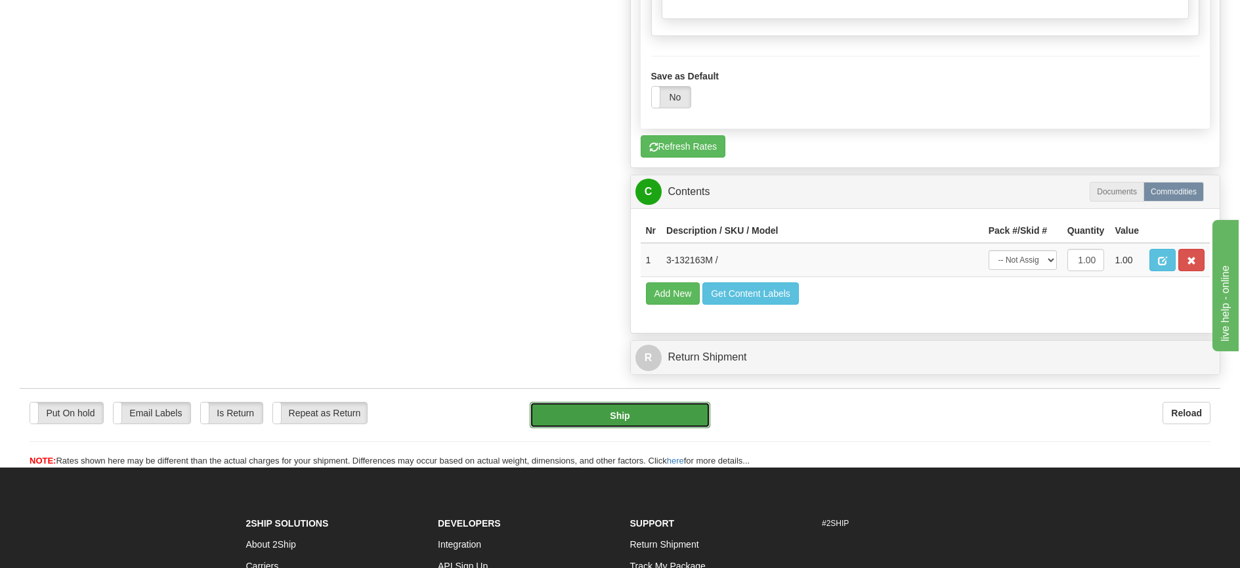
click at [607, 406] on button "Ship" at bounding box center [620, 415] width 181 height 26
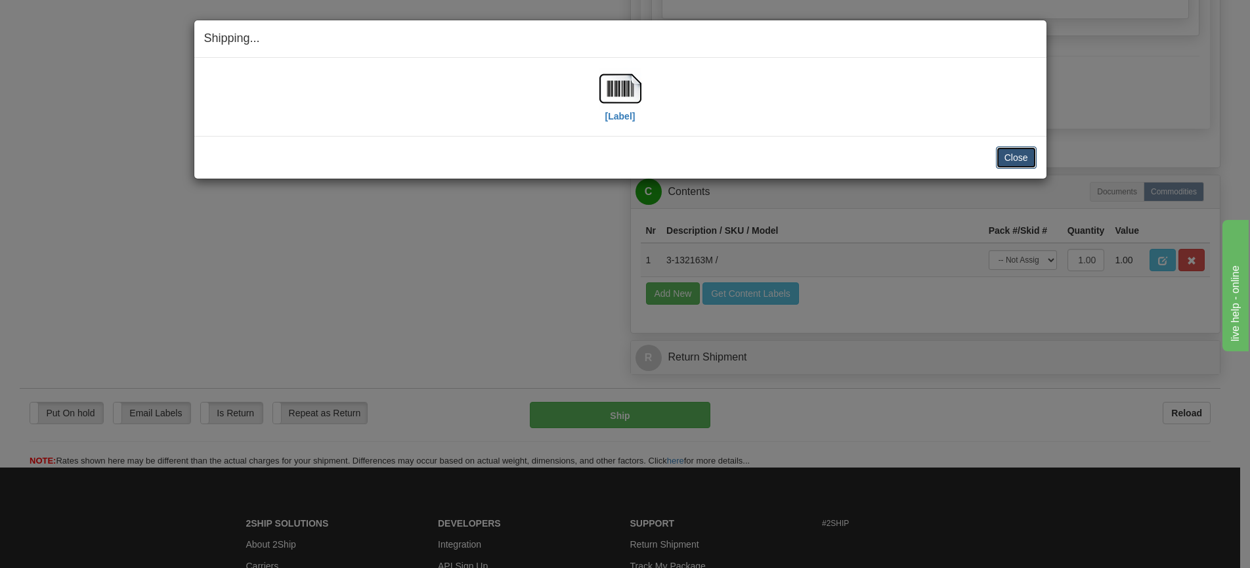
click at [1017, 164] on button "Close" at bounding box center [1016, 157] width 41 height 22
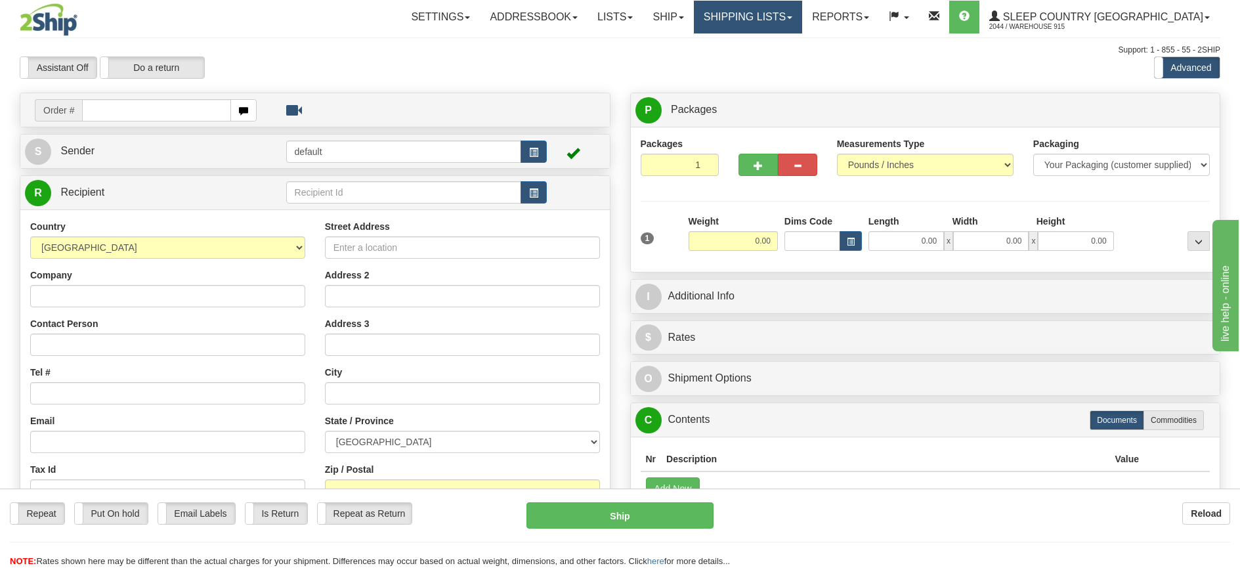
click at [777, 24] on link "Shipping lists" at bounding box center [748, 17] width 108 height 33
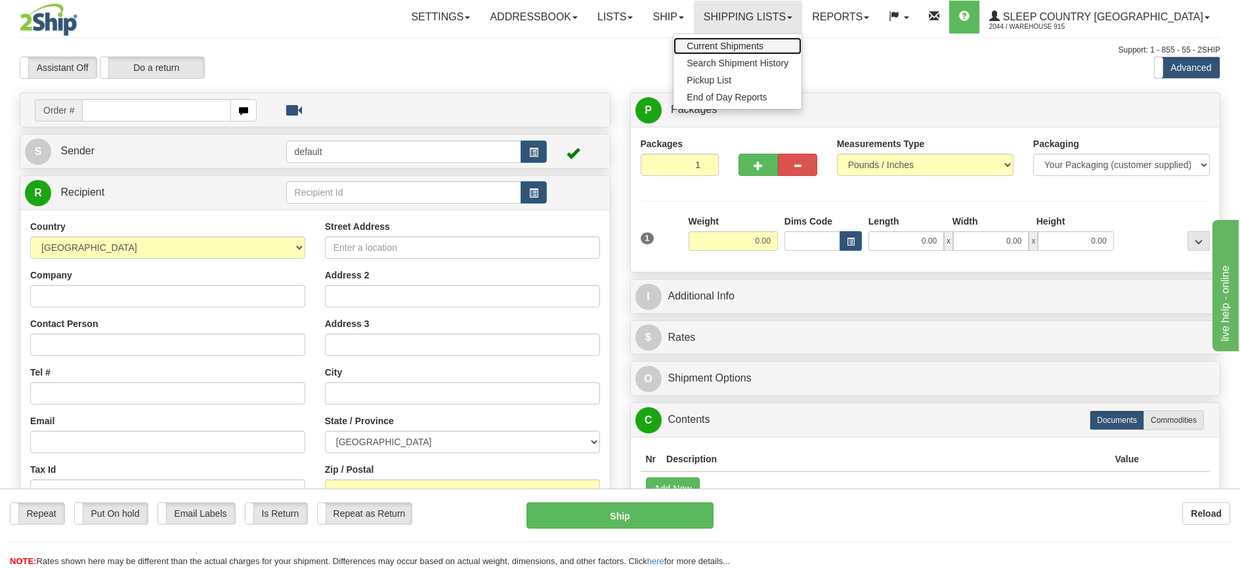
click at [764, 46] on span "Current Shipments" at bounding box center [725, 46] width 77 height 11
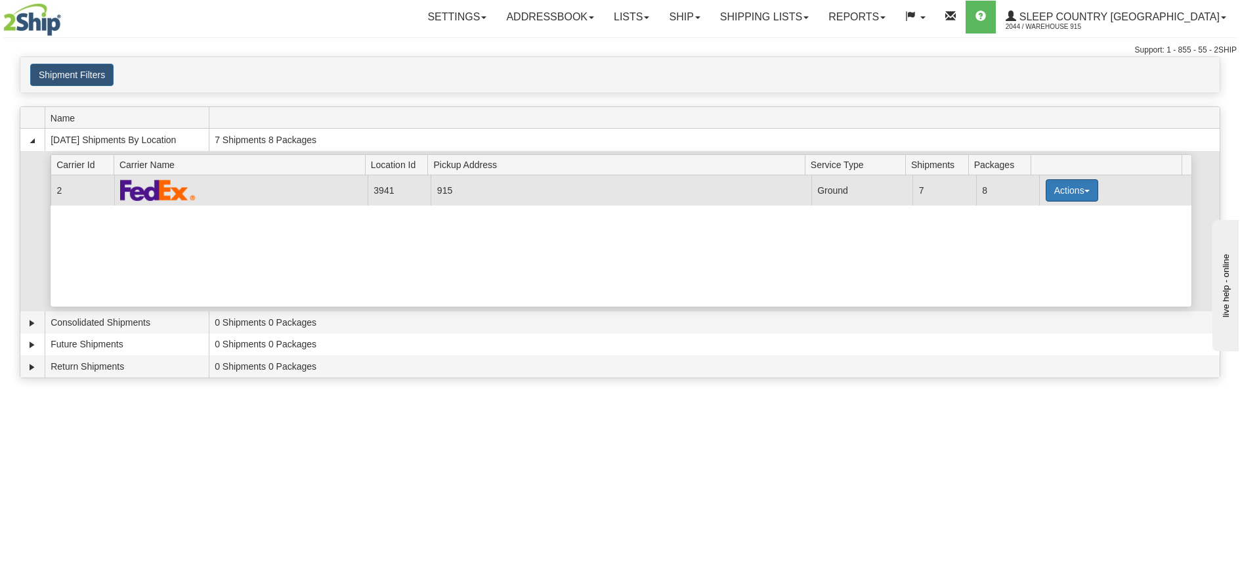
click at [1078, 185] on button "Actions" at bounding box center [1072, 190] width 53 height 22
click at [1047, 284] on link "Print" at bounding box center [1045, 283] width 105 height 17
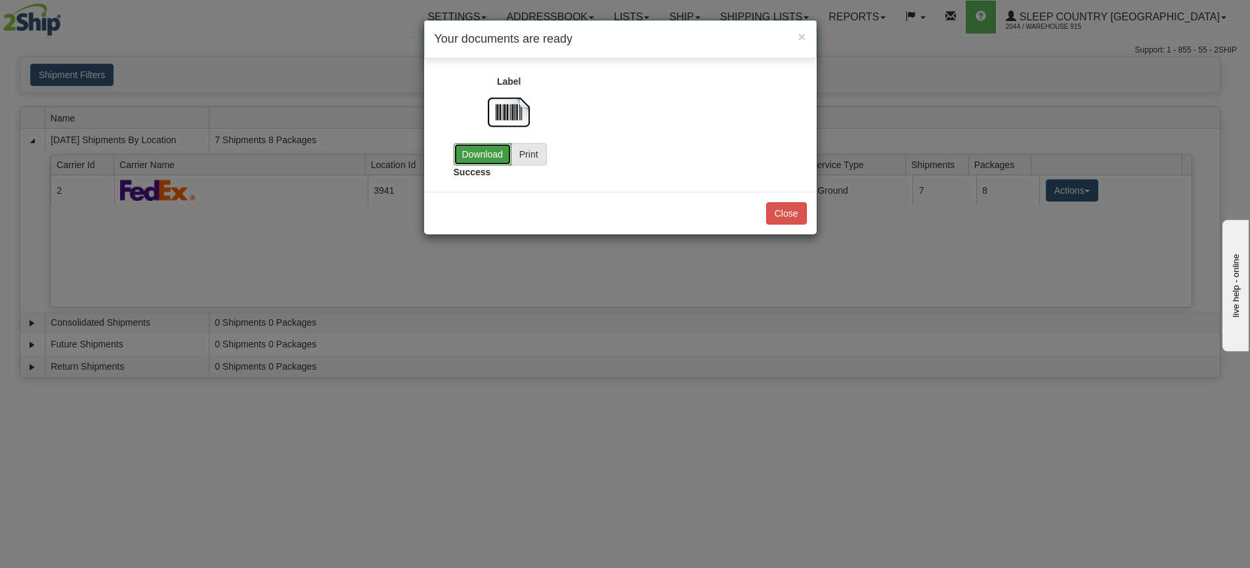
click at [497, 158] on link "Download" at bounding box center [483, 154] width 58 height 22
click at [777, 209] on button "Close" at bounding box center [786, 213] width 41 height 22
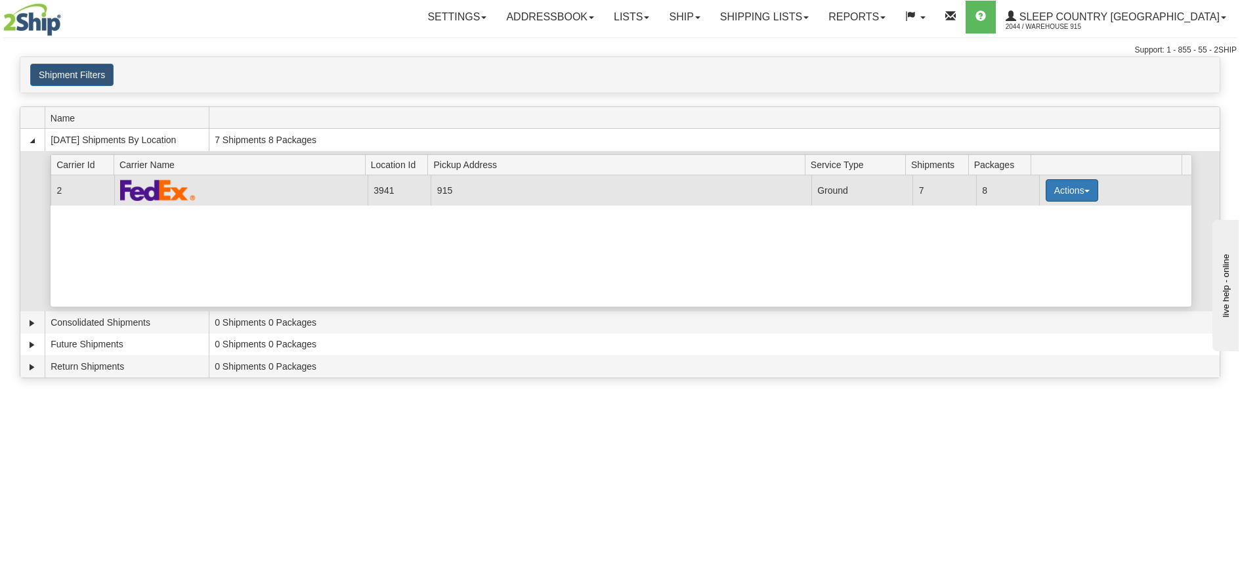
click at [1055, 188] on button "Actions" at bounding box center [1072, 190] width 53 height 22
click at [1041, 236] on link "Close" at bounding box center [1045, 232] width 105 height 17
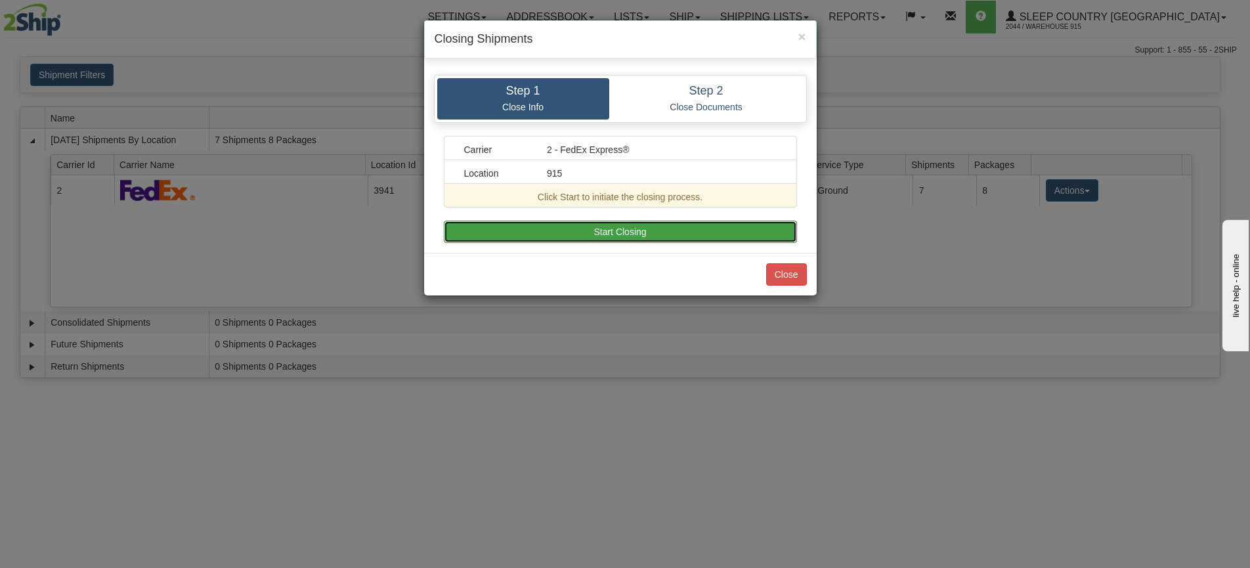
click at [528, 235] on button "Start Closing" at bounding box center [620, 232] width 353 height 22
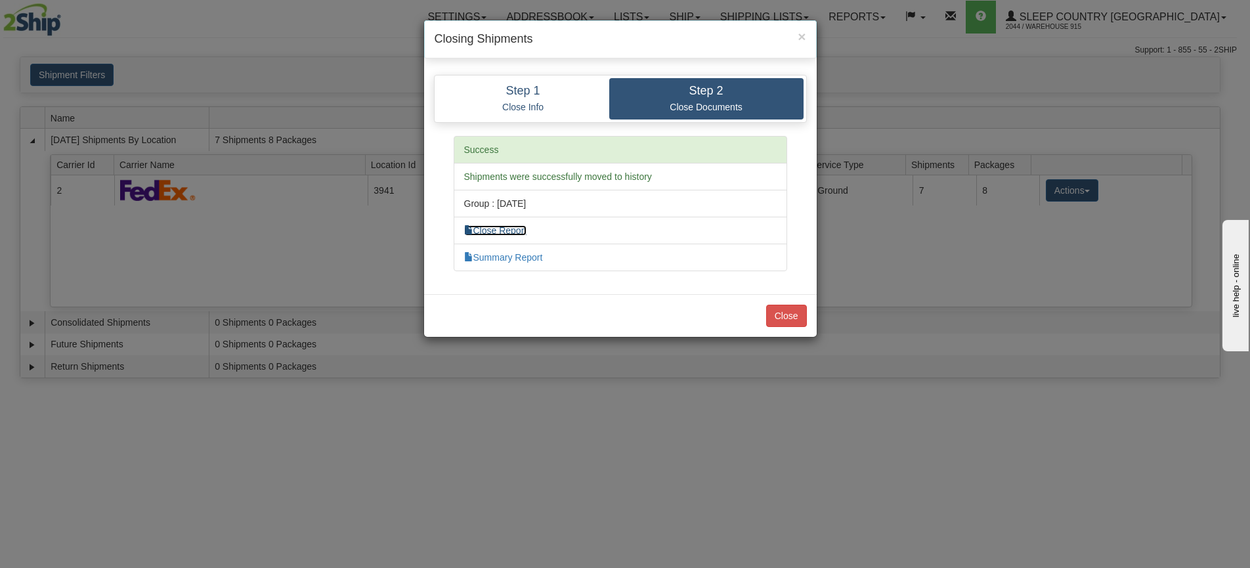
click at [527, 229] on link "Close Report" at bounding box center [495, 230] width 63 height 11
click at [798, 317] on button "Close" at bounding box center [786, 316] width 41 height 22
